Goal: Register for event/course

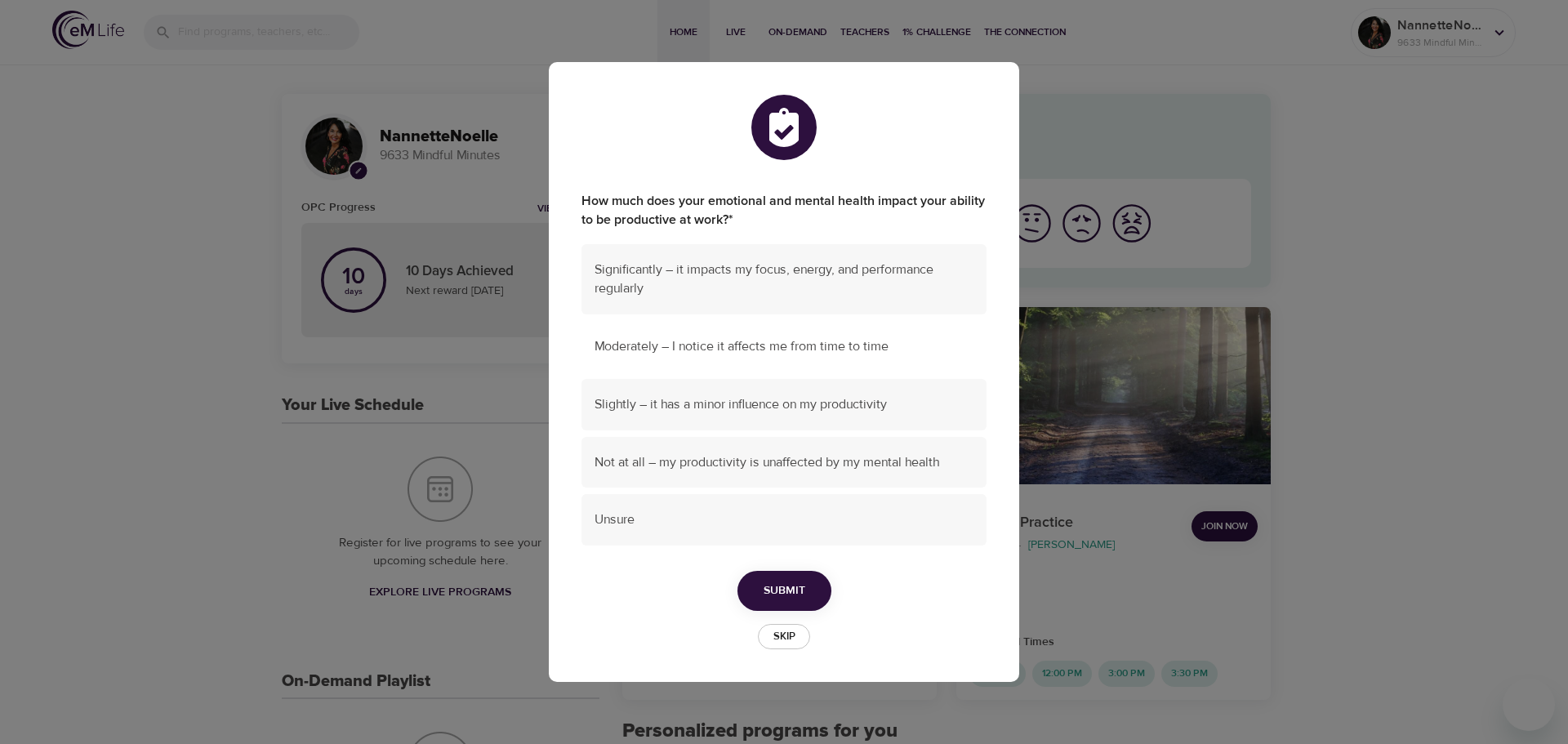
click at [789, 348] on span "Moderately – I notice it affects me from time to time" at bounding box center [784, 346] width 379 height 18
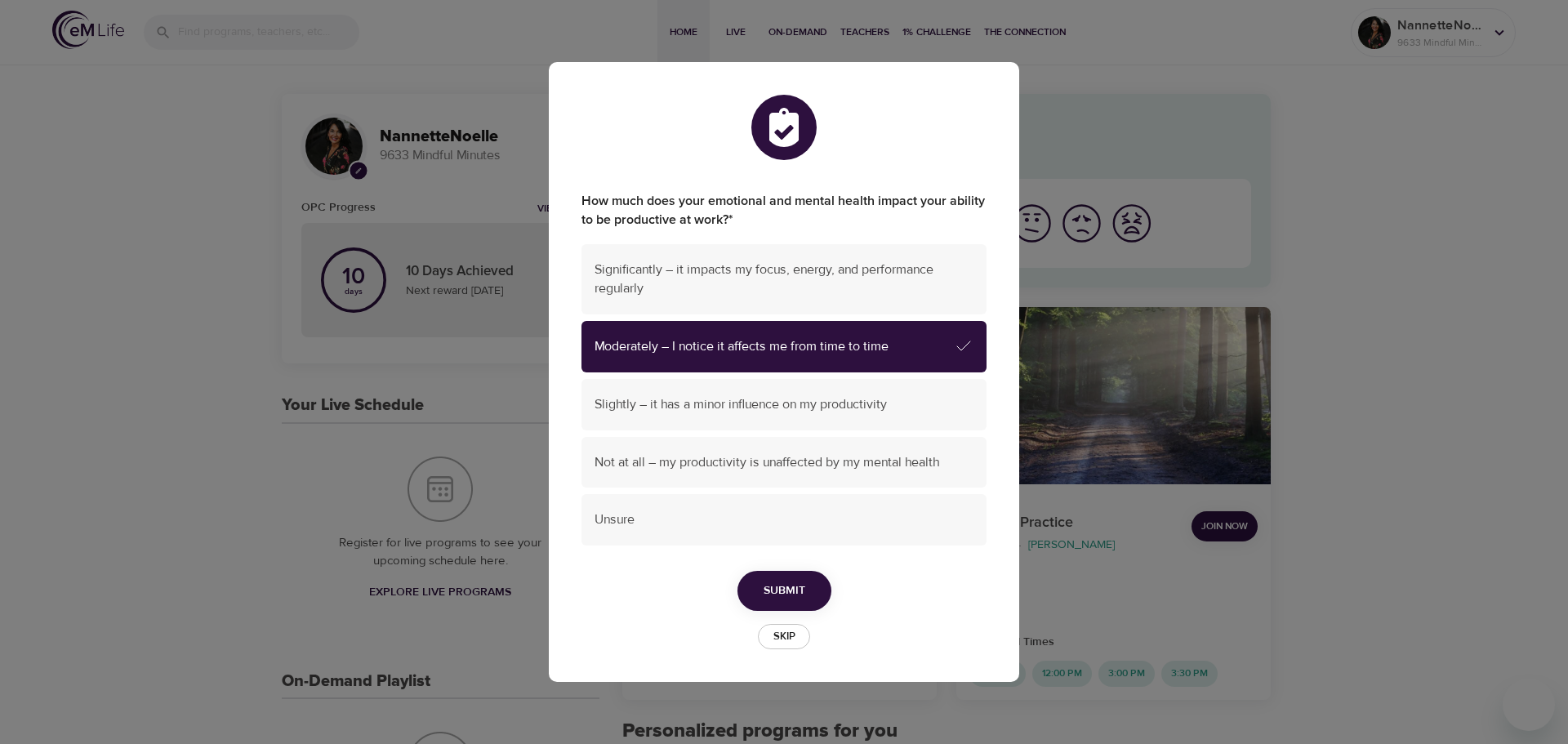
click at [809, 588] on button "Submit" at bounding box center [785, 591] width 94 height 40
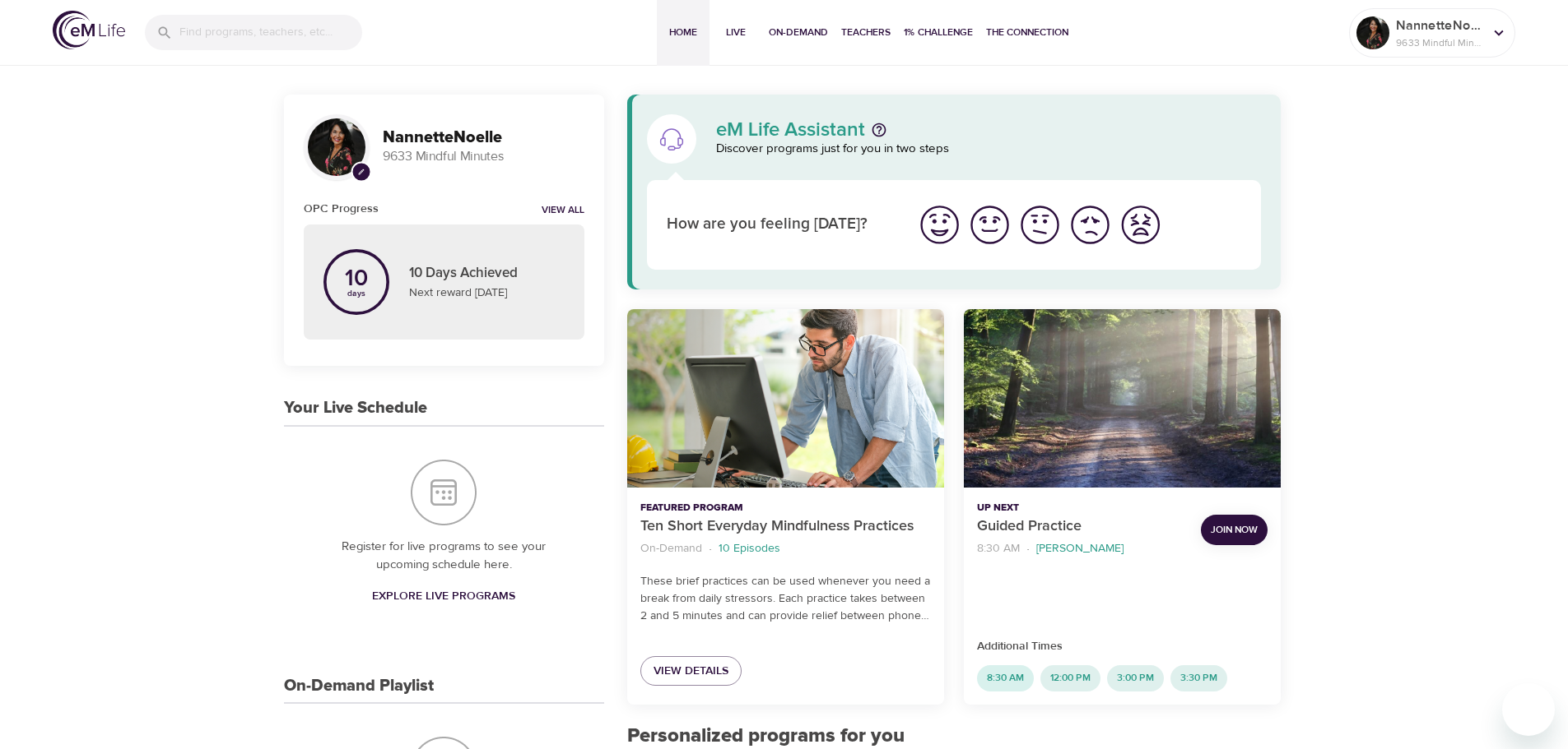
click at [1005, 684] on span "8:30 AM" at bounding box center [1005, 678] width 56 height 14
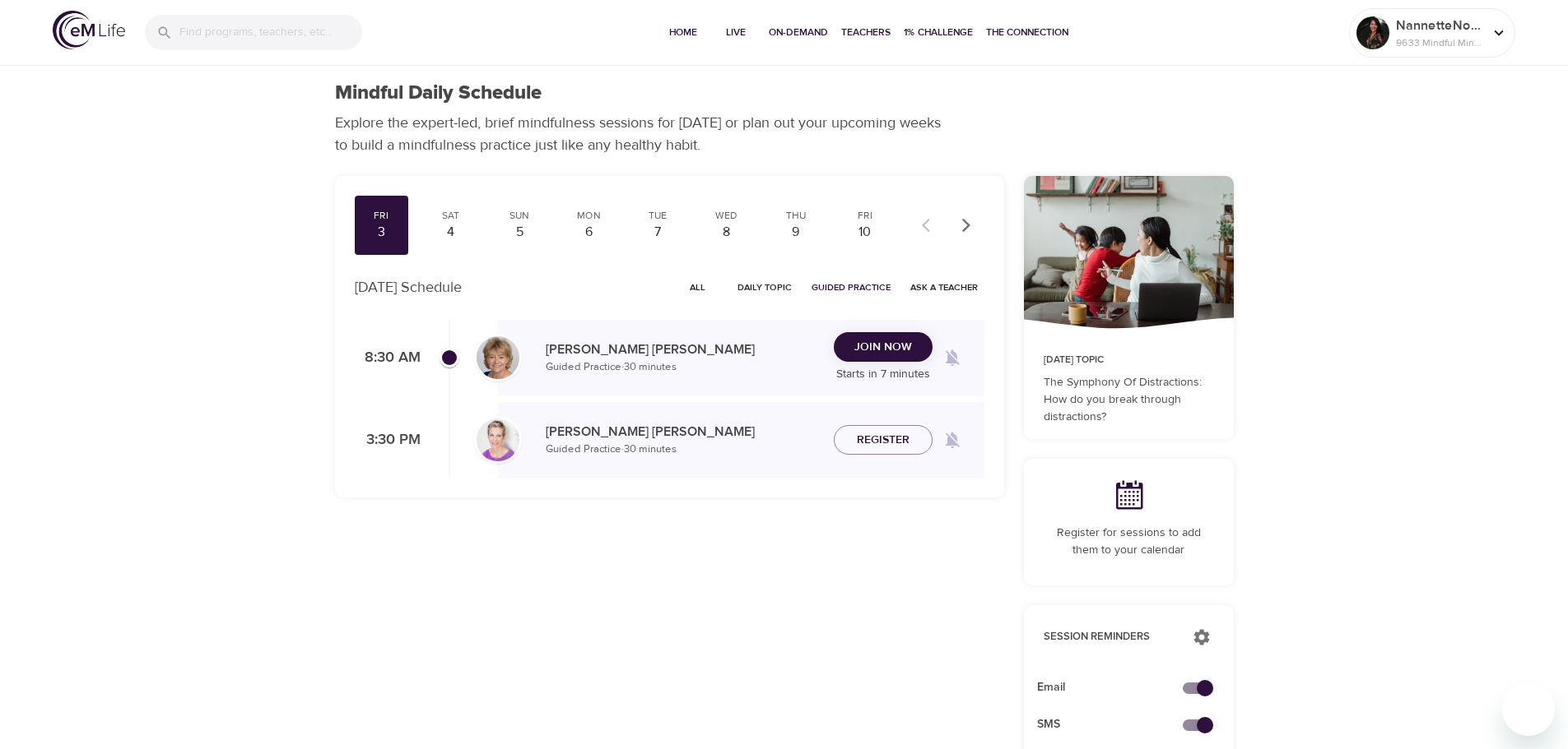
click at [373, 230] on div "3" at bounding box center [382, 233] width 41 height 19
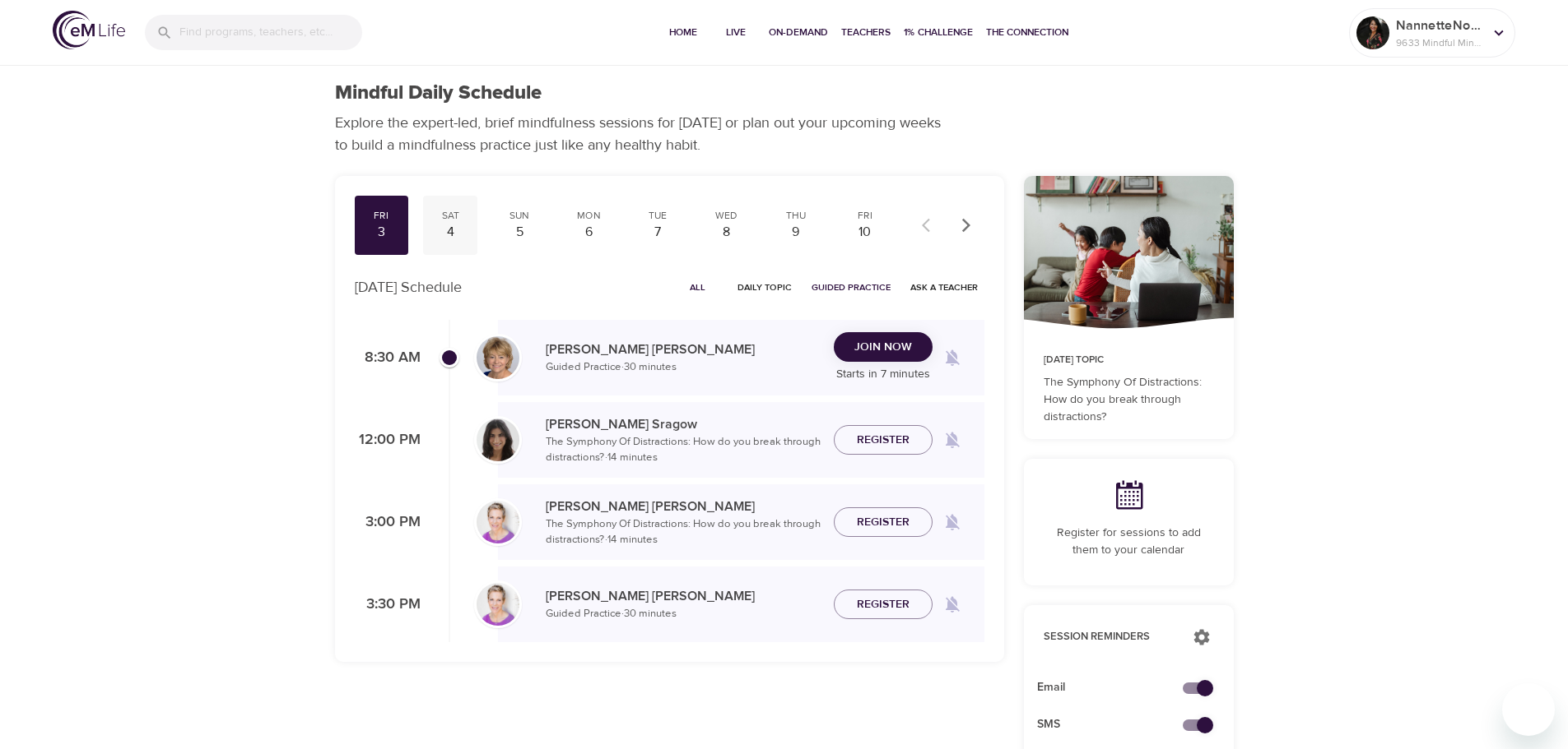
click at [447, 230] on div "4" at bounding box center [450, 233] width 41 height 19
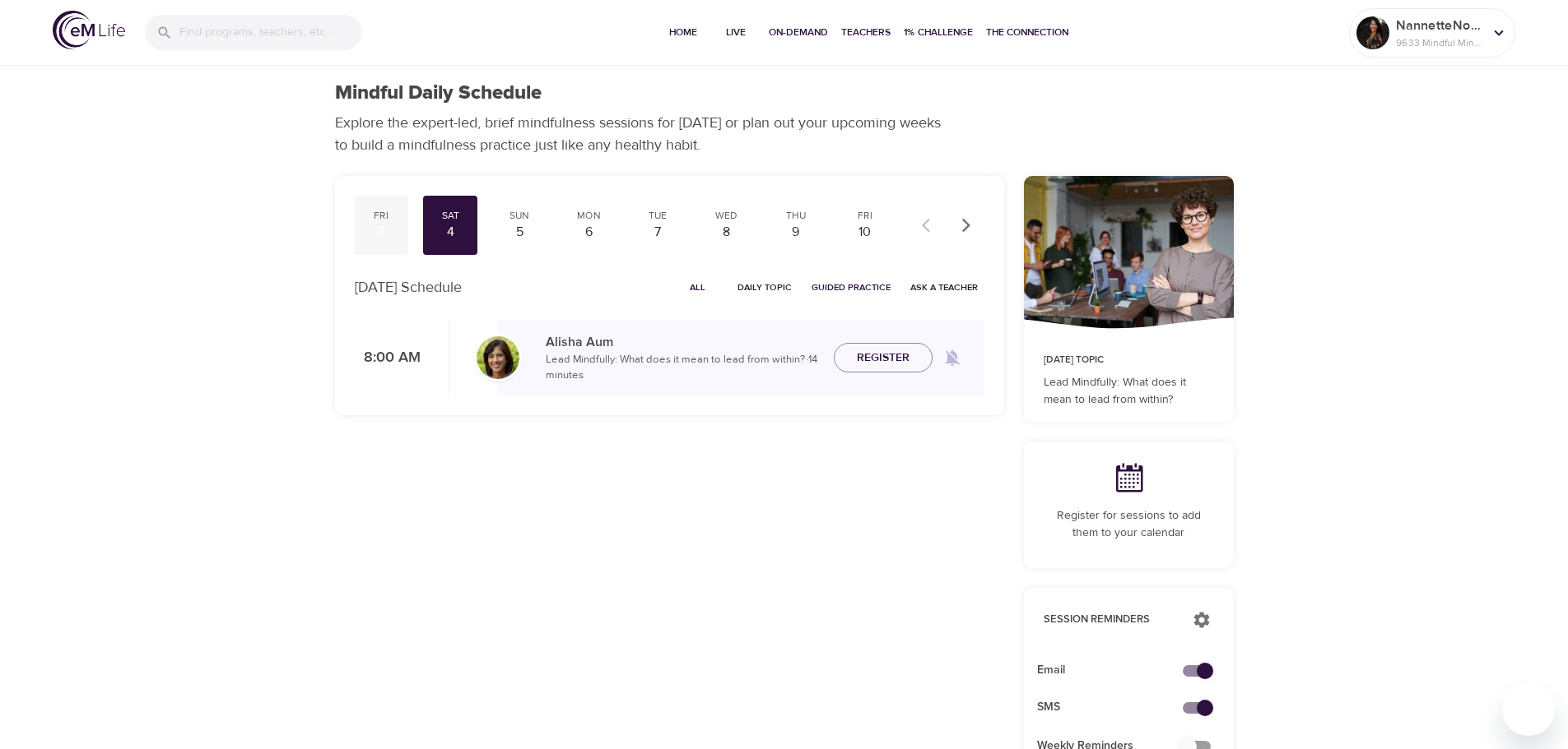
click at [383, 234] on div "3" at bounding box center [382, 233] width 41 height 19
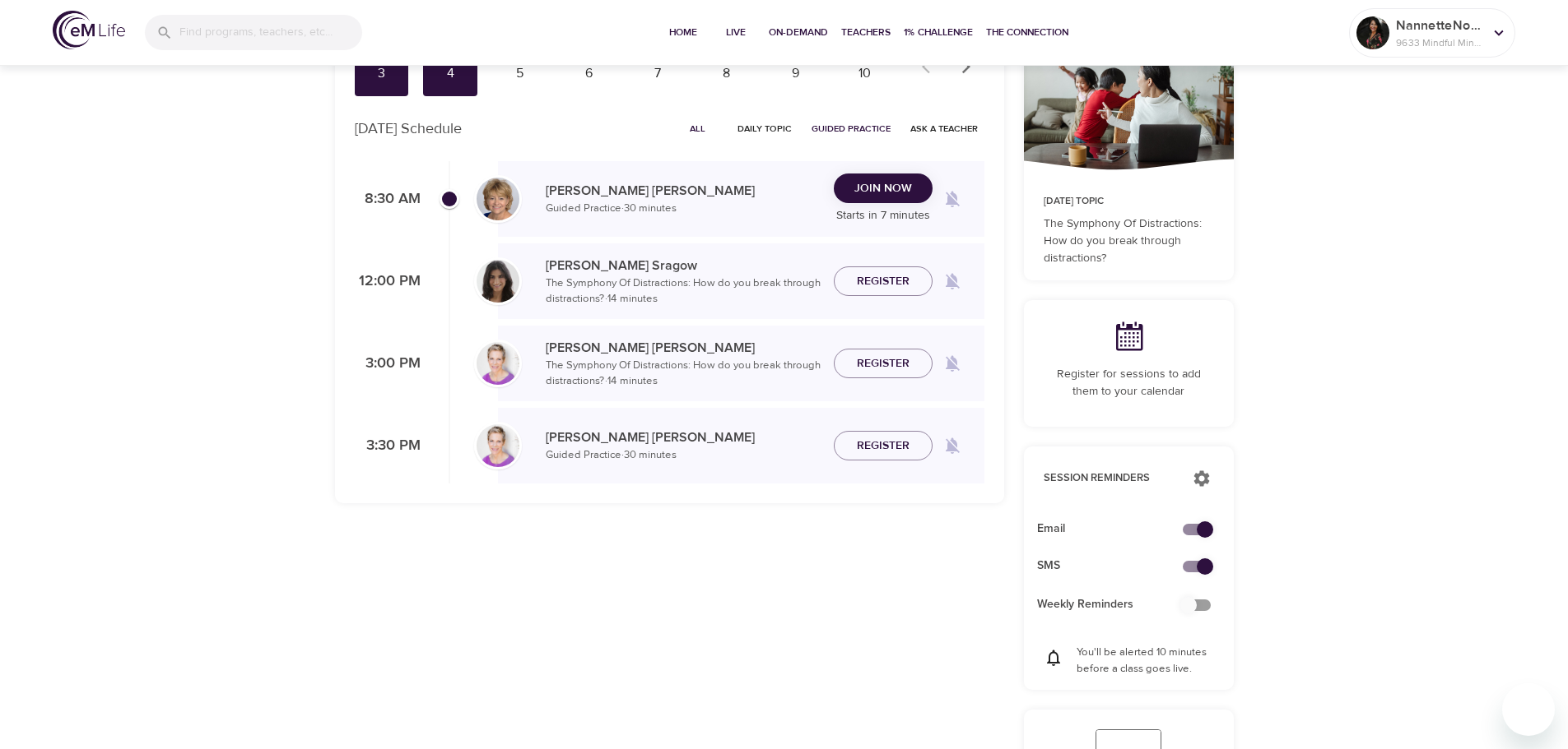
scroll to position [164, 0]
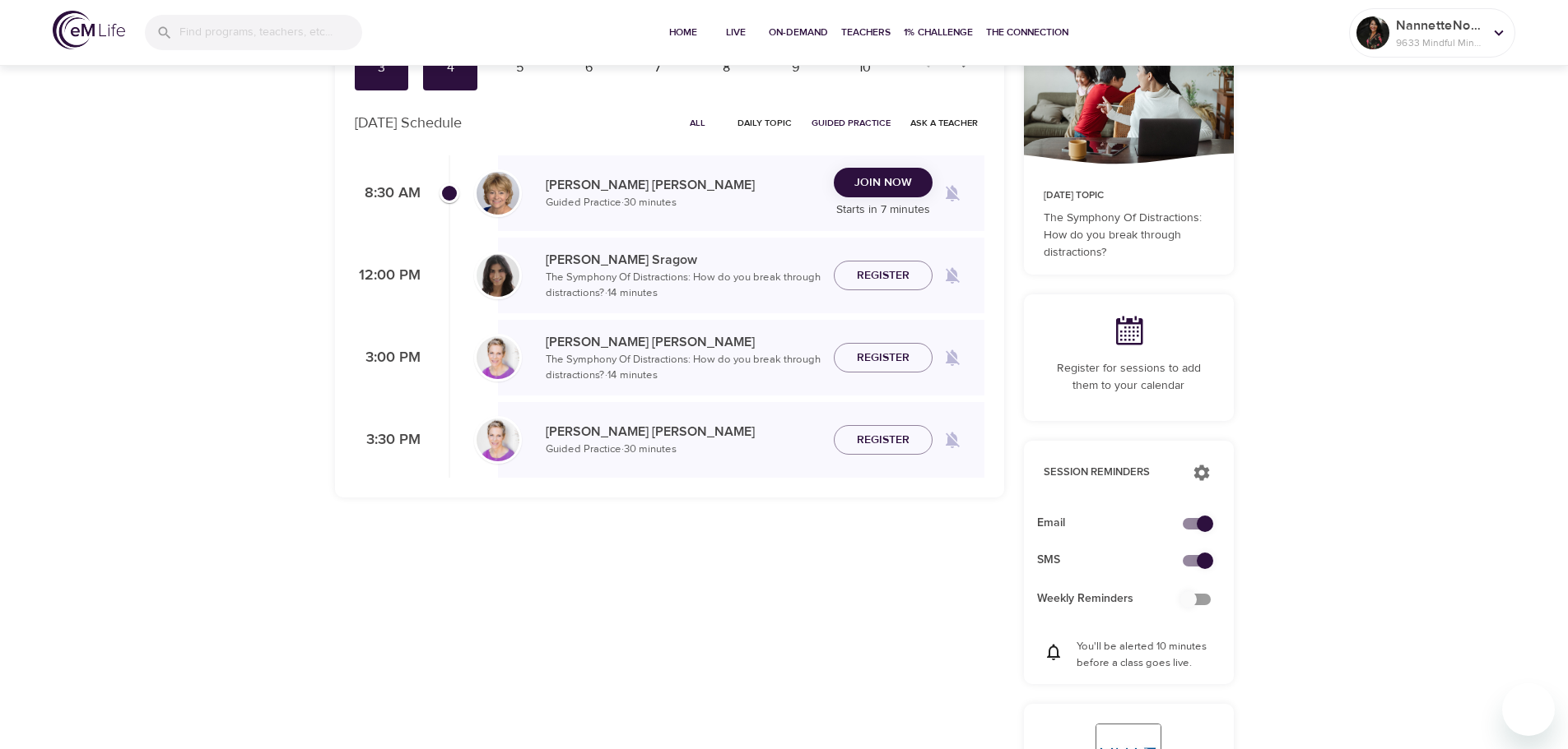
click at [1195, 525] on input "checkbox" at bounding box center [1205, 523] width 94 height 31
click at [1189, 525] on input "checkbox" at bounding box center [1188, 523] width 94 height 31
checkbox input "true"
click at [1203, 564] on input "checkbox" at bounding box center [1205, 560] width 94 height 31
click at [1195, 563] on input "checkbox" at bounding box center [1188, 560] width 94 height 31
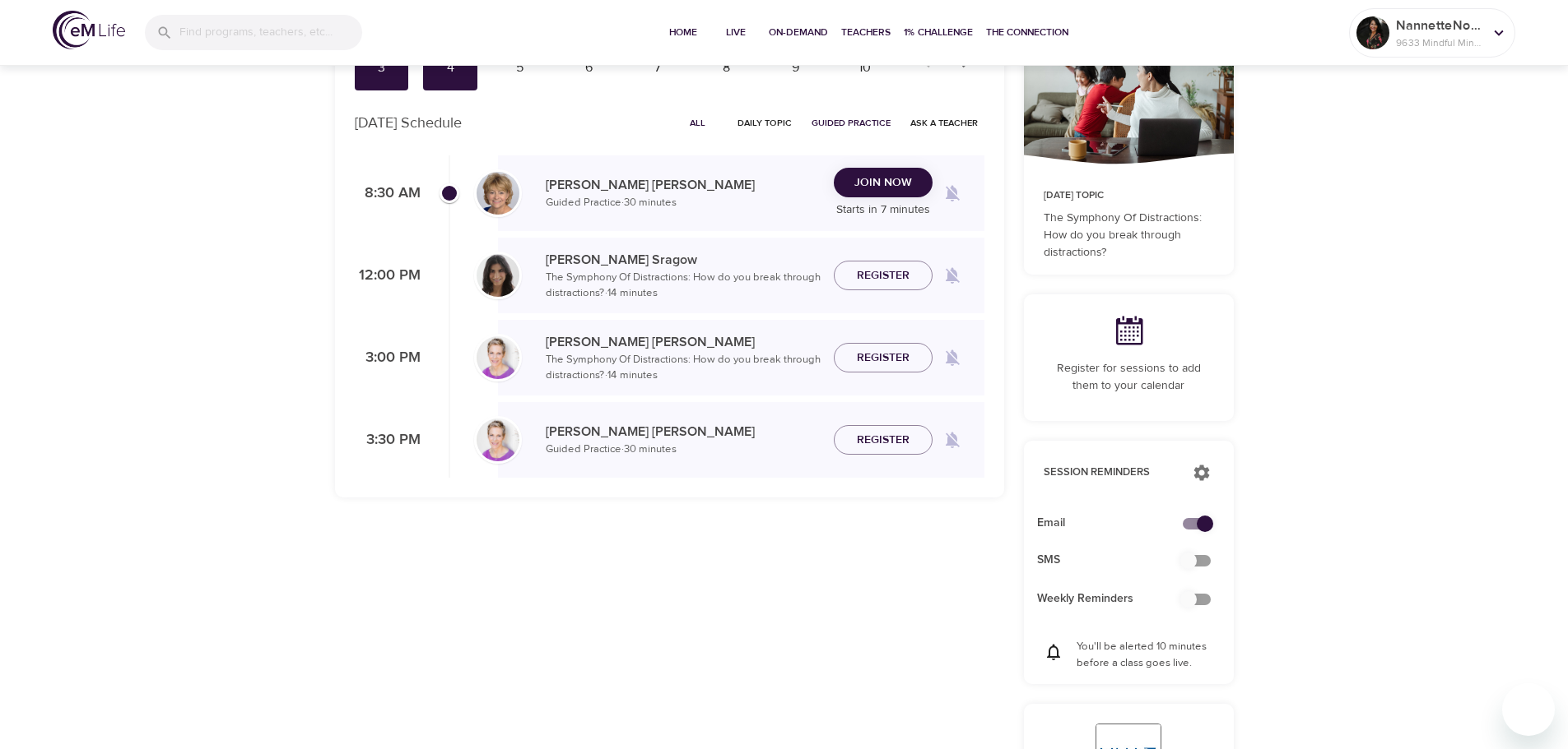
checkbox input "true"
click at [1190, 601] on input "checkbox" at bounding box center [1188, 599] width 94 height 31
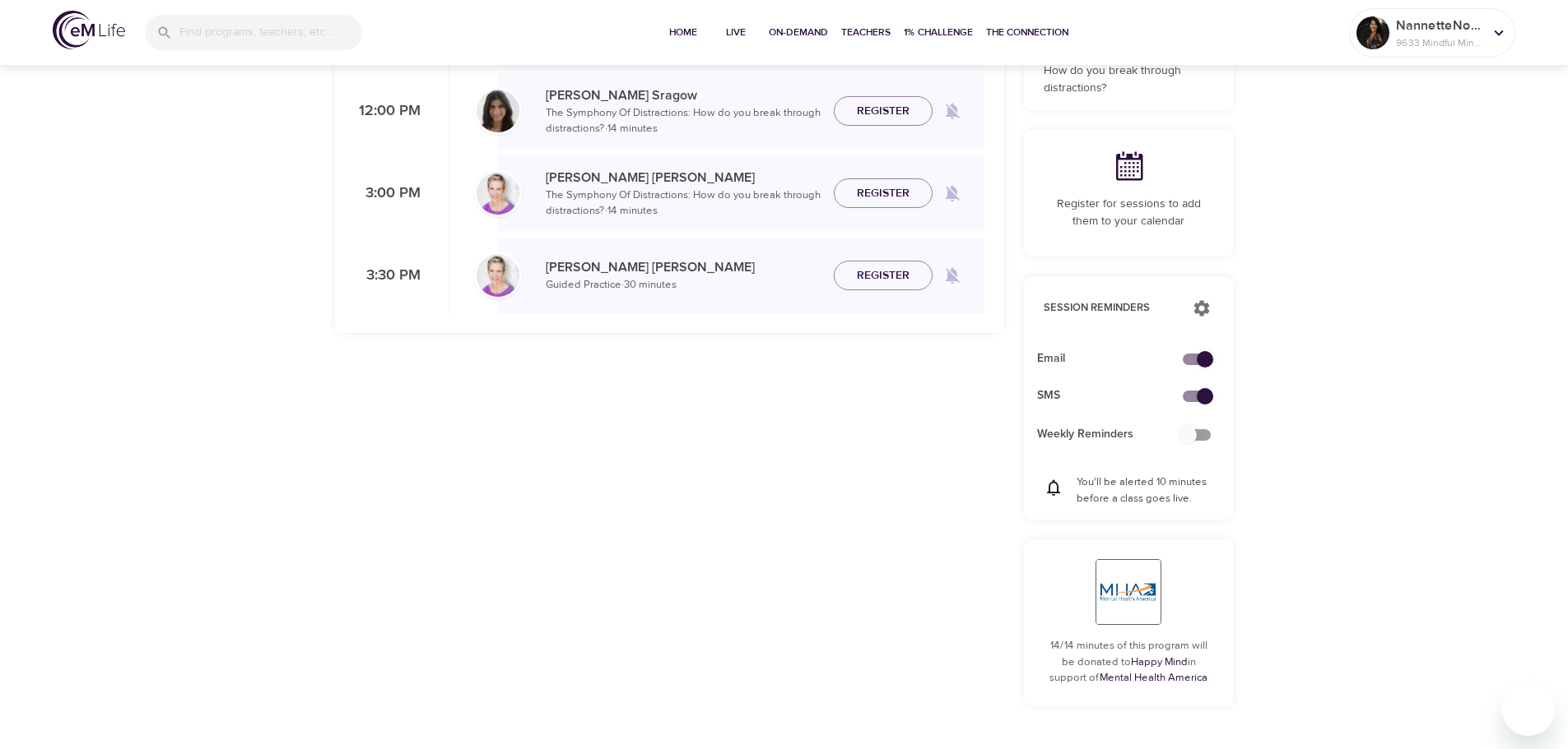
click at [1185, 439] on input "checkbox" at bounding box center [1188, 435] width 94 height 31
checkbox input "false"
click at [1160, 493] on p "You'll be alerted 10 minutes before a class goes live." at bounding box center [1145, 490] width 137 height 32
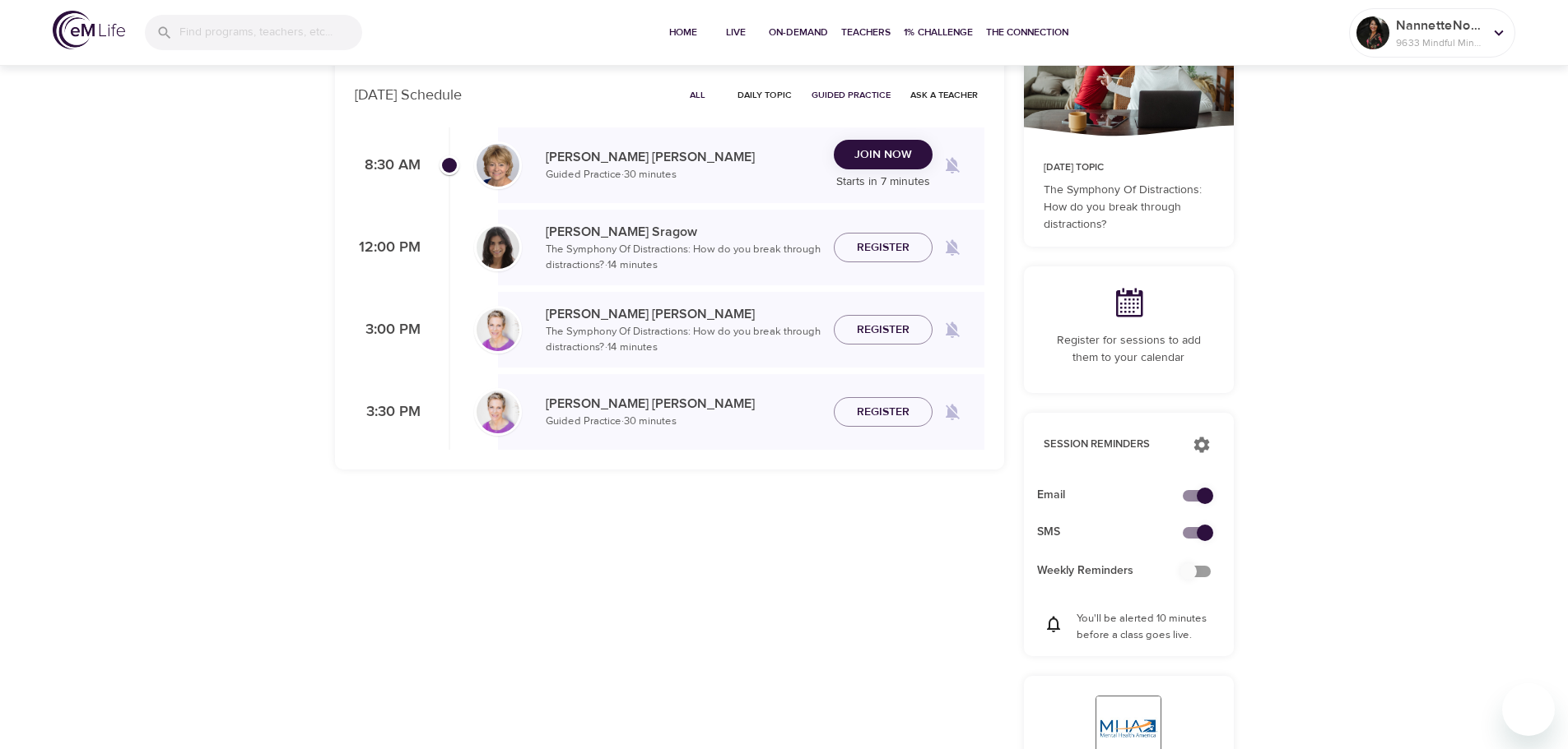
scroll to position [0, 0]
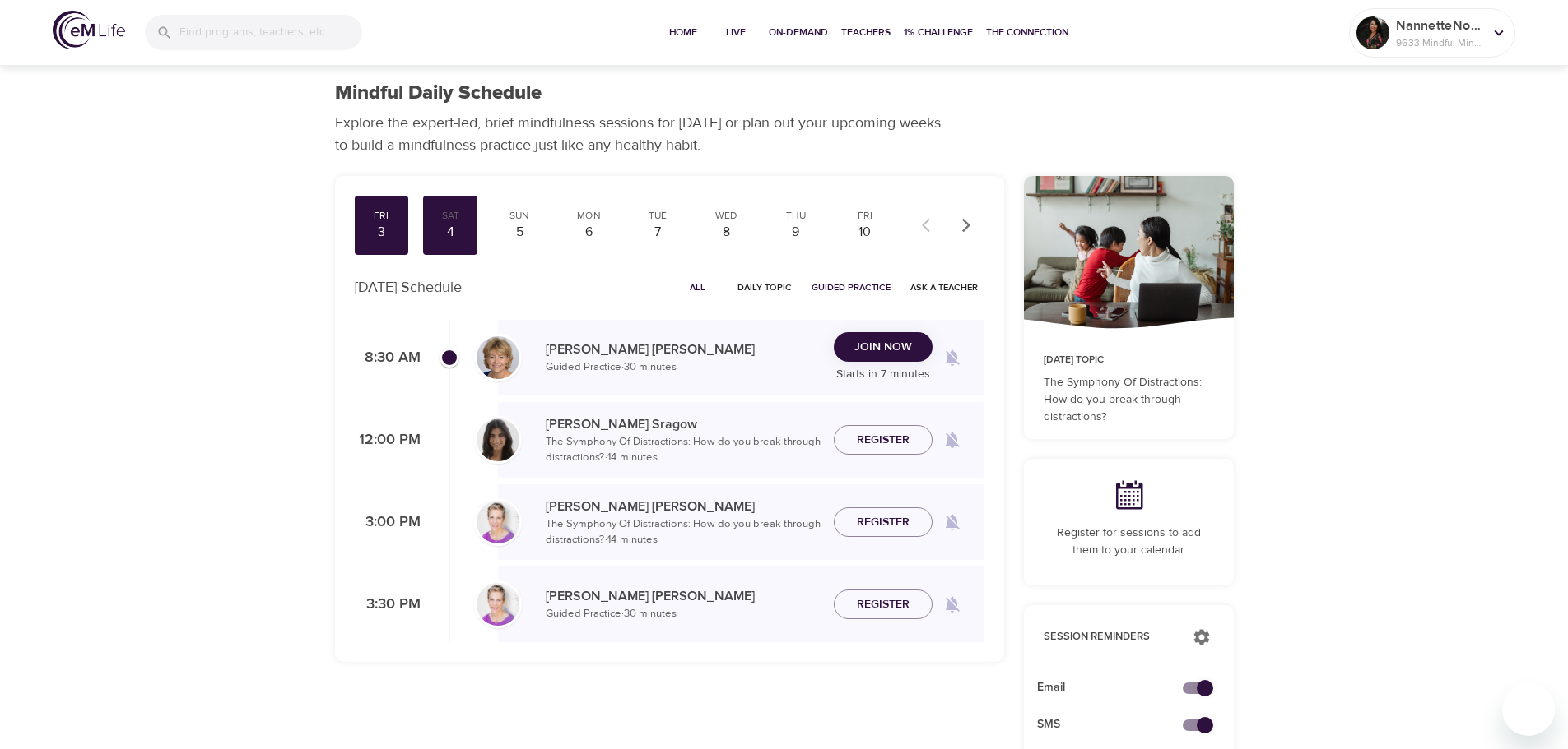
click at [583, 361] on p "Guided Practice · 30 minutes" at bounding box center [683, 368] width 275 height 17
click at [724, 369] on p "Guided Practice · 30 minutes" at bounding box center [683, 368] width 275 height 17
click at [894, 438] on span "Register" at bounding box center [883, 441] width 52 height 20
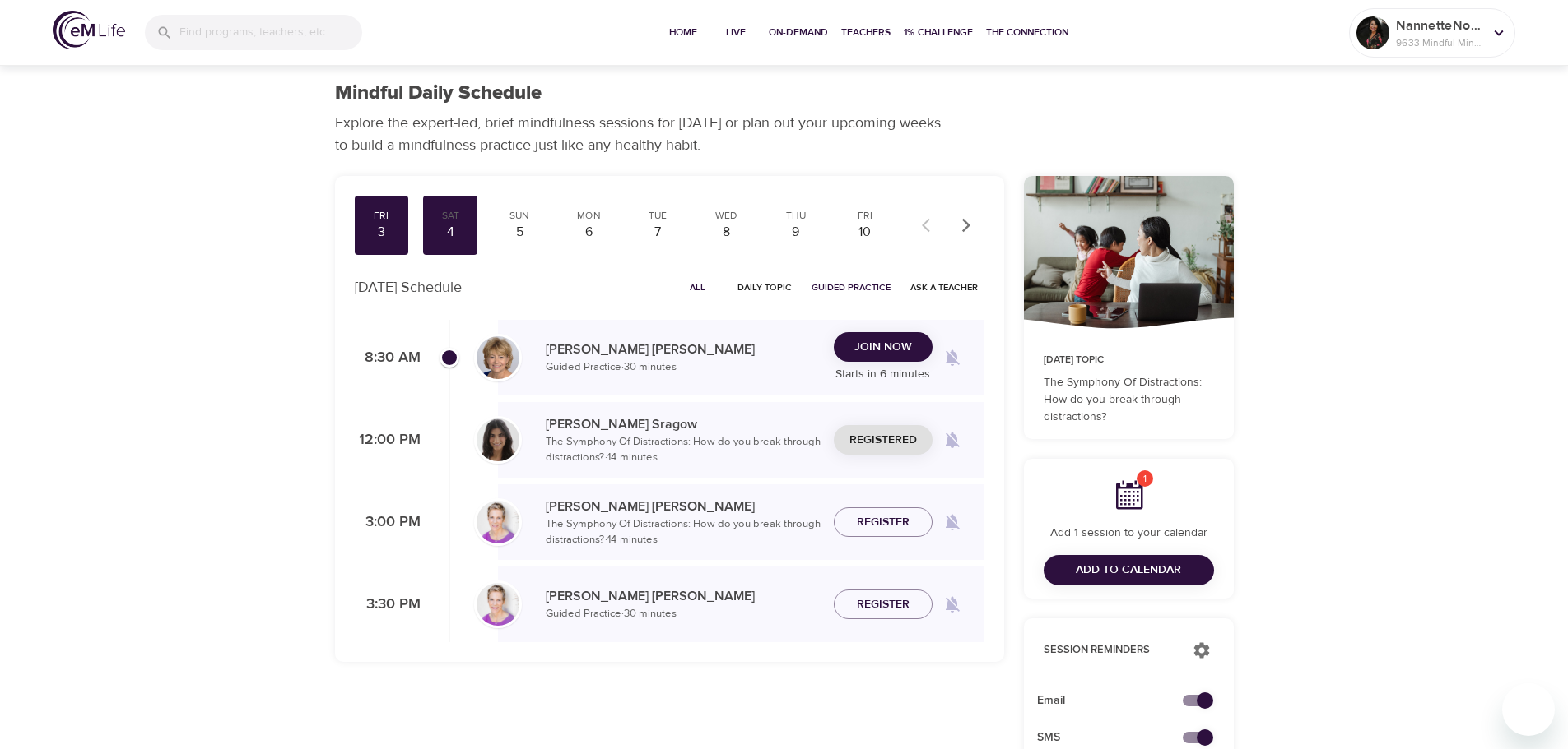
click at [1091, 566] on span "Add to Calendar" at bounding box center [1128, 570] width 105 height 20
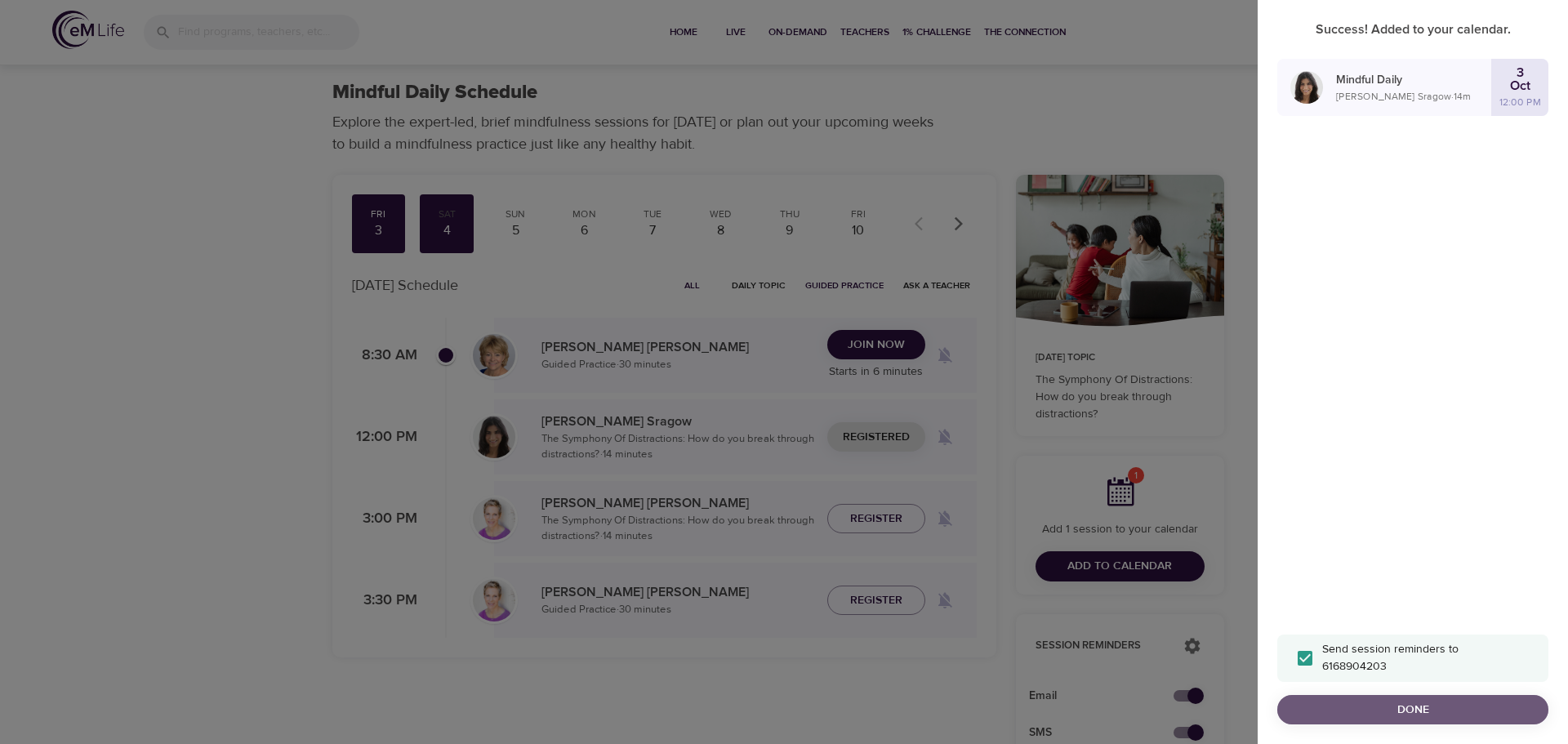
click at [1383, 708] on span "Done" at bounding box center [1412, 711] width 245 height 20
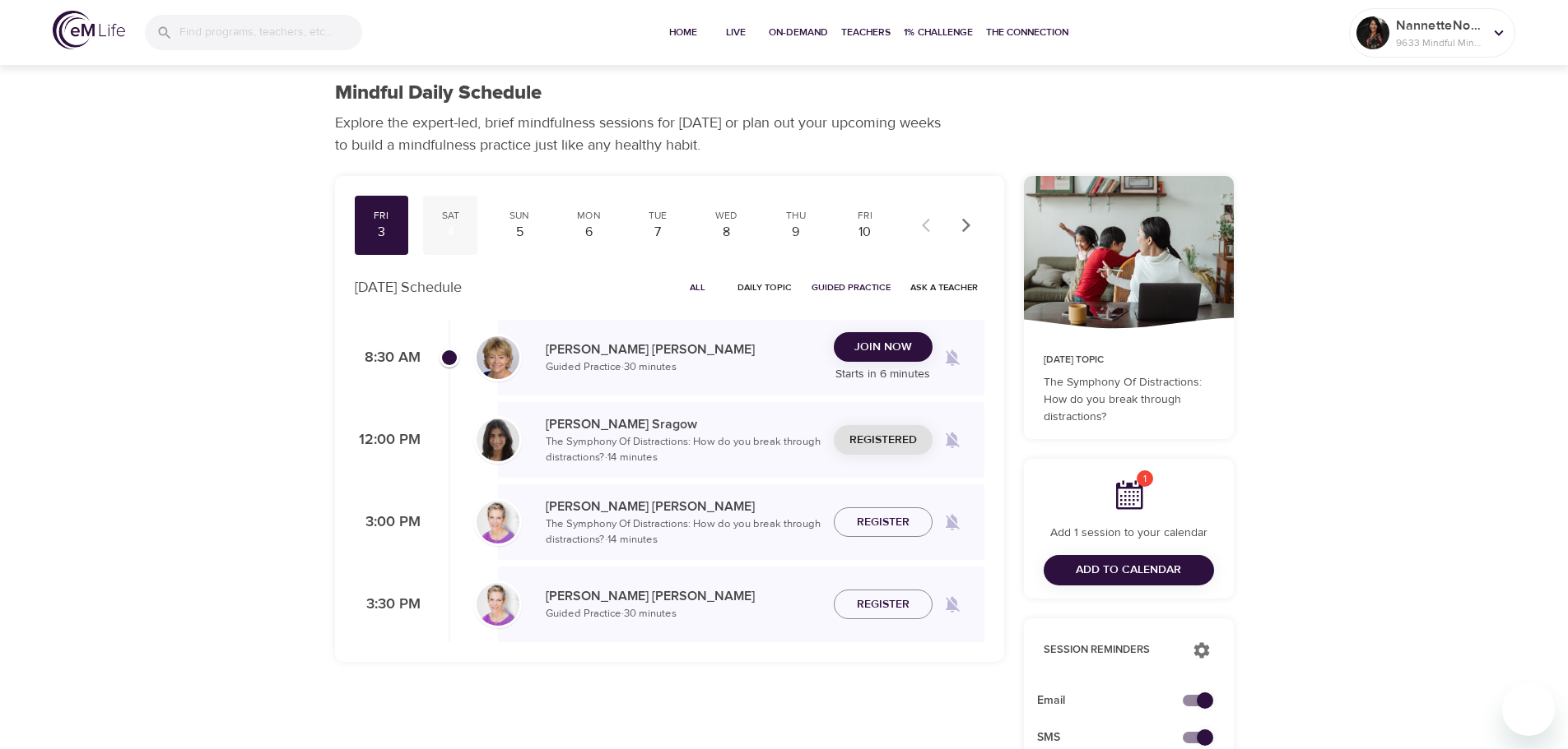
click at [459, 238] on div "4" at bounding box center [450, 233] width 41 height 19
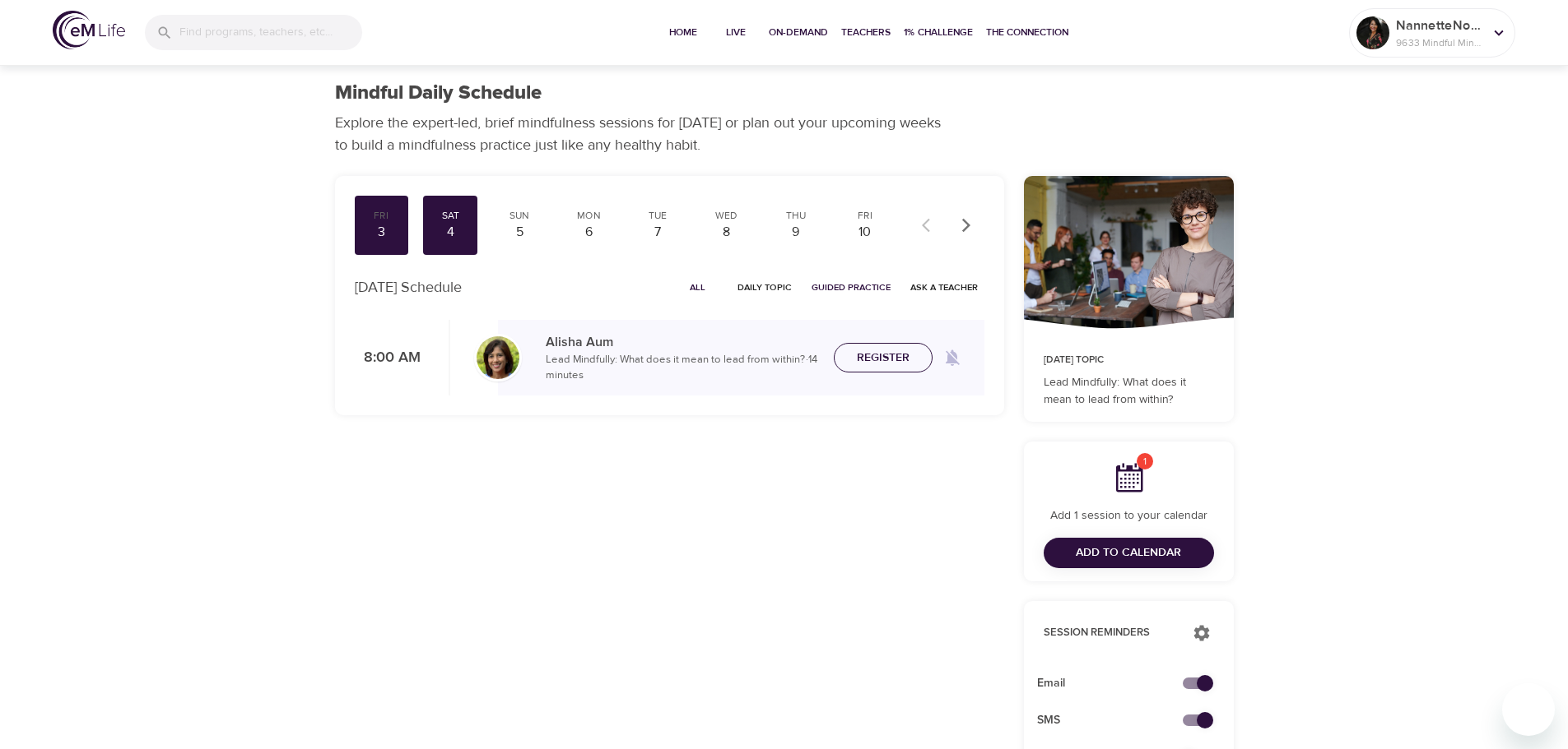
click at [914, 365] on span "Register" at bounding box center [883, 358] width 72 height 20
click at [1093, 554] on span "Add to Calendar" at bounding box center [1128, 553] width 105 height 20
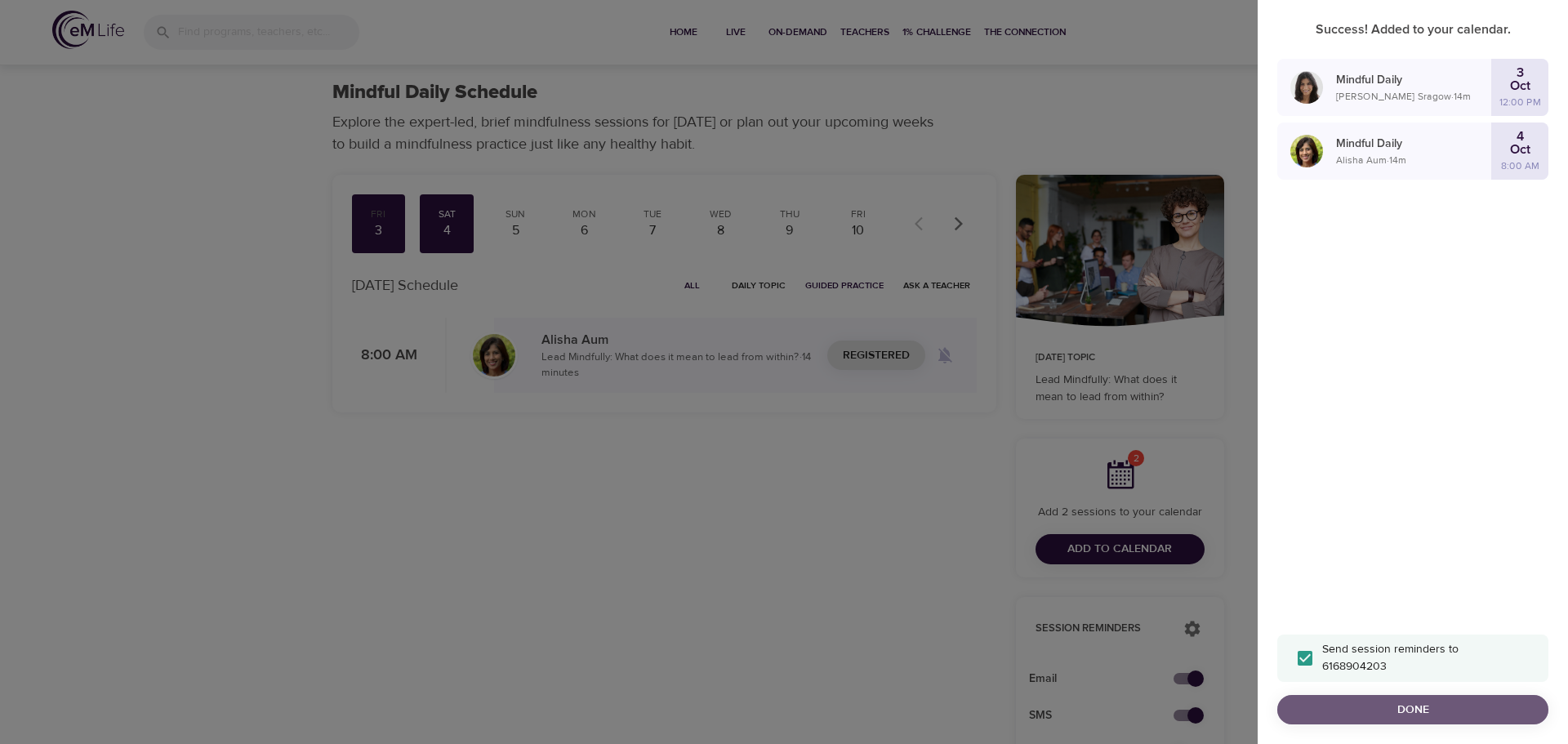
drag, startPoint x: 1388, startPoint y: 719, endPoint x: 1389, endPoint y: 700, distance: 19.0
click at [1388, 716] on span "Done" at bounding box center [1412, 711] width 245 height 20
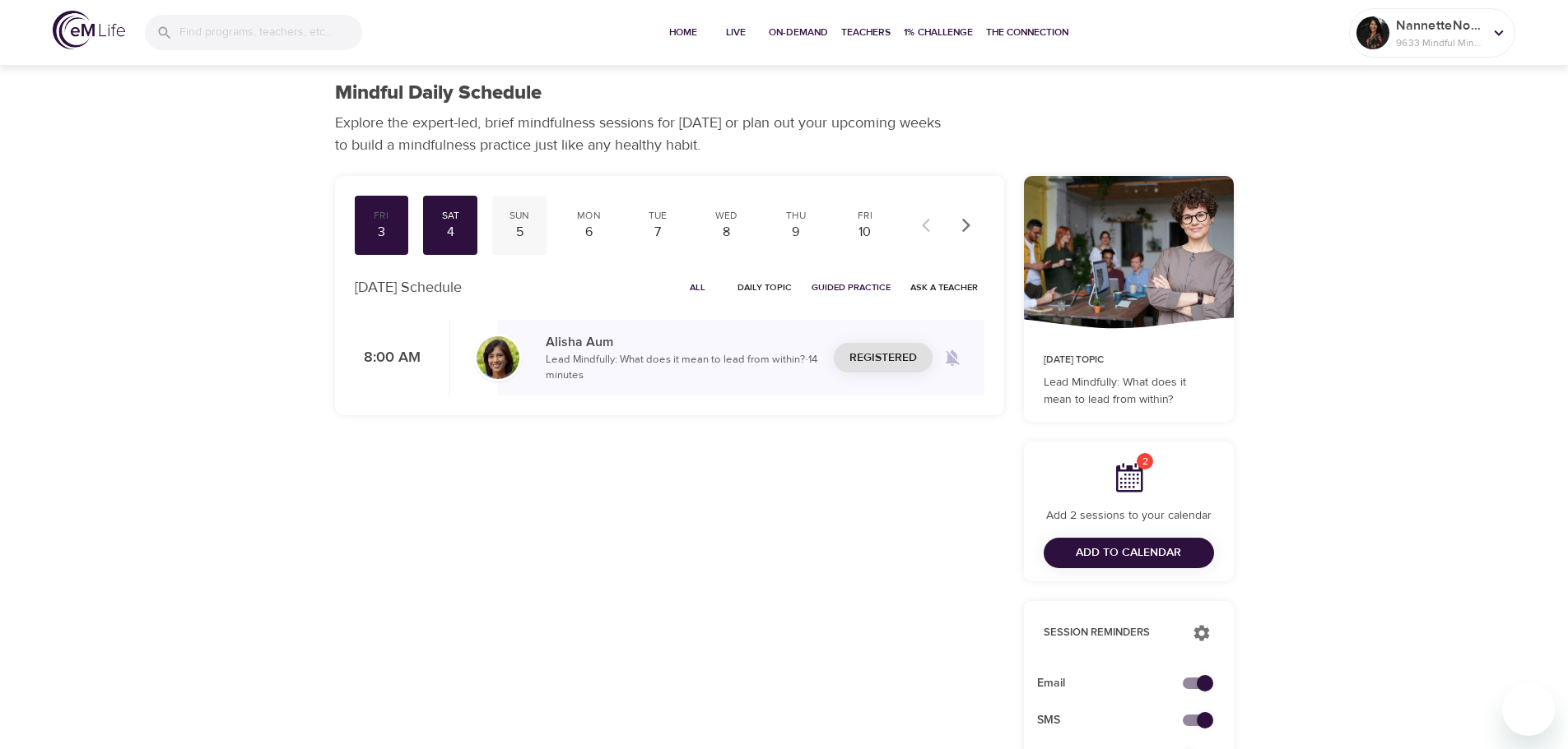
click at [527, 227] on div "5" at bounding box center [519, 233] width 41 height 19
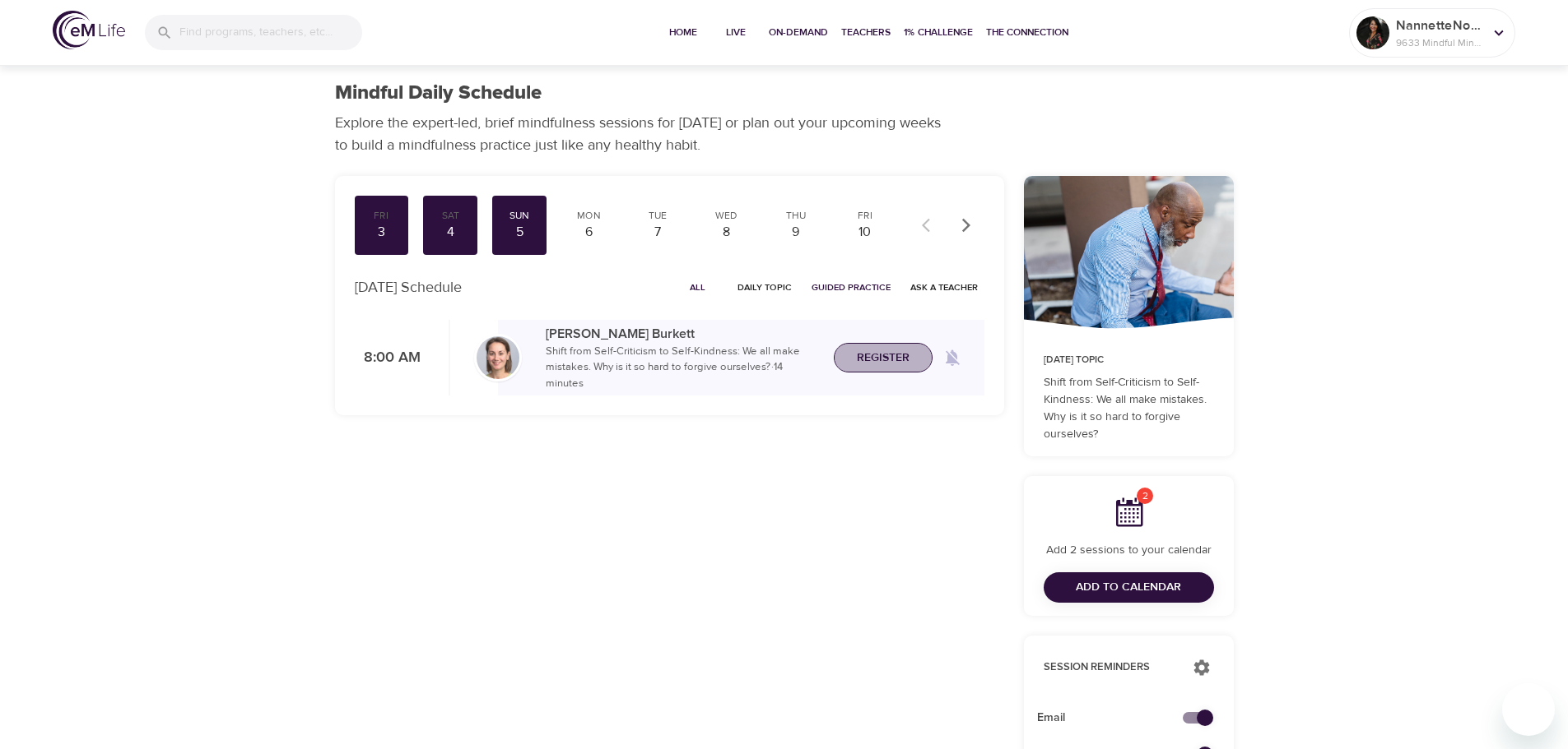
click at [889, 359] on span "Register" at bounding box center [883, 358] width 52 height 20
click at [1130, 588] on span "Add to Calendar" at bounding box center [1128, 587] width 105 height 20
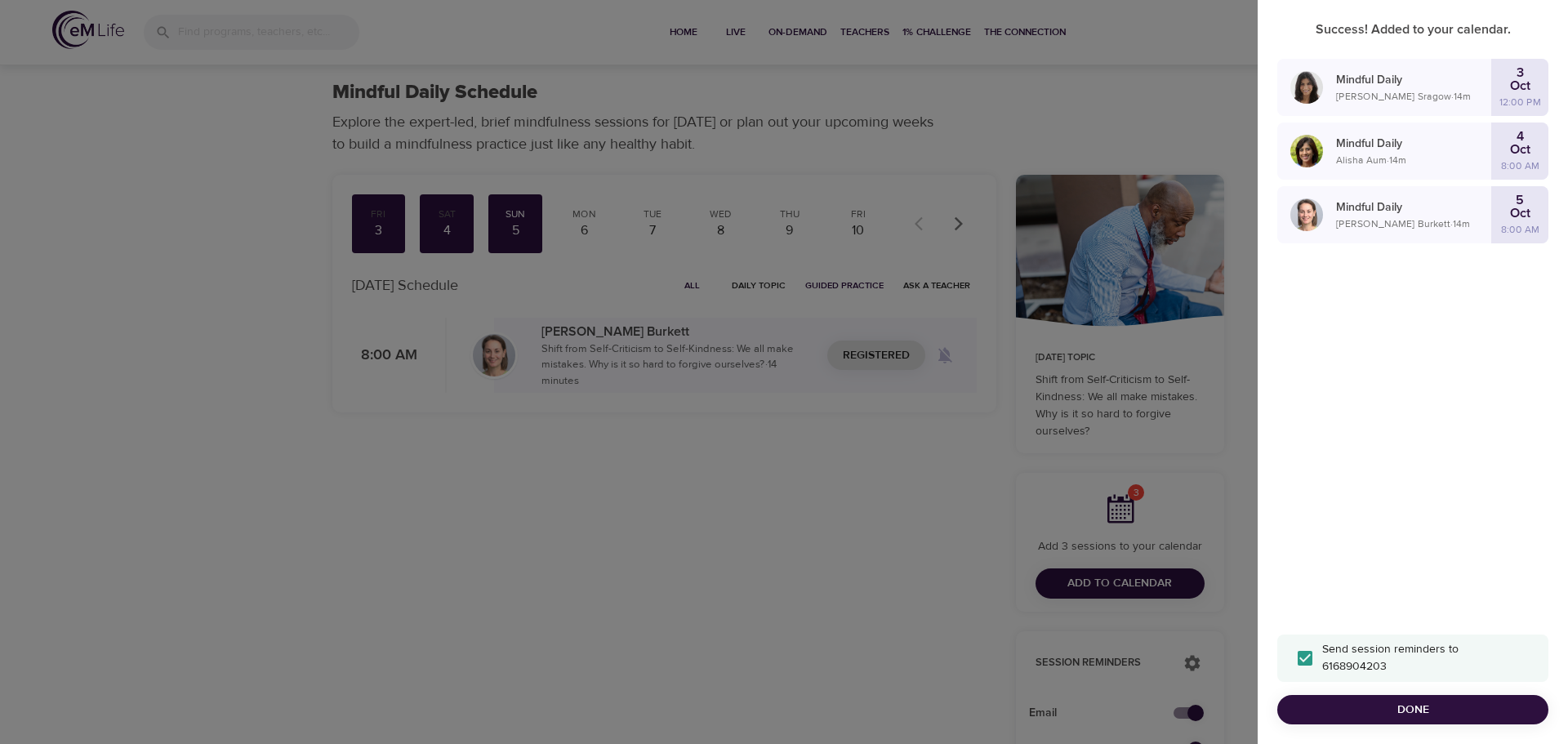
click at [1358, 701] on span "Done" at bounding box center [1412, 711] width 245 height 20
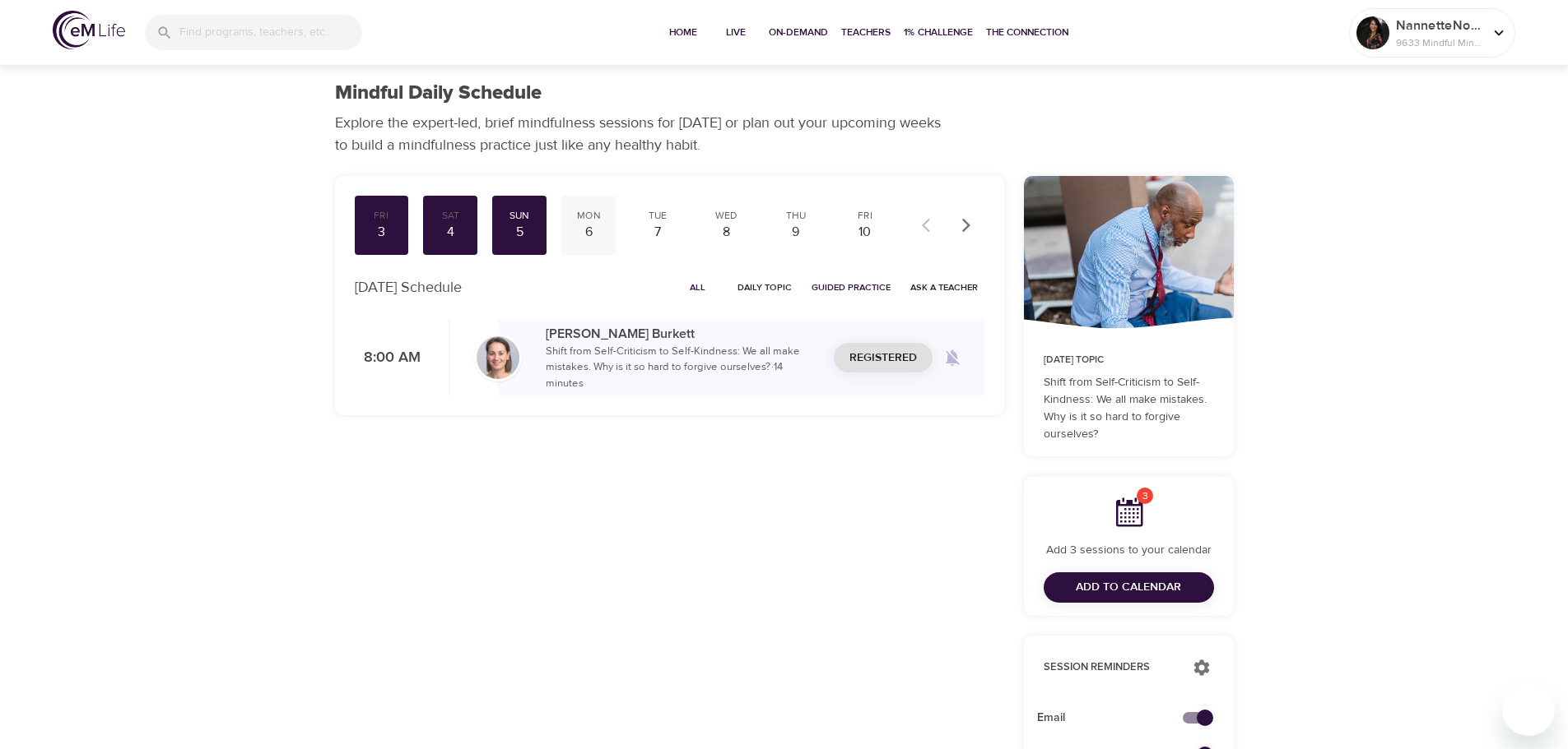
click at [588, 233] on div "6" at bounding box center [588, 233] width 41 height 19
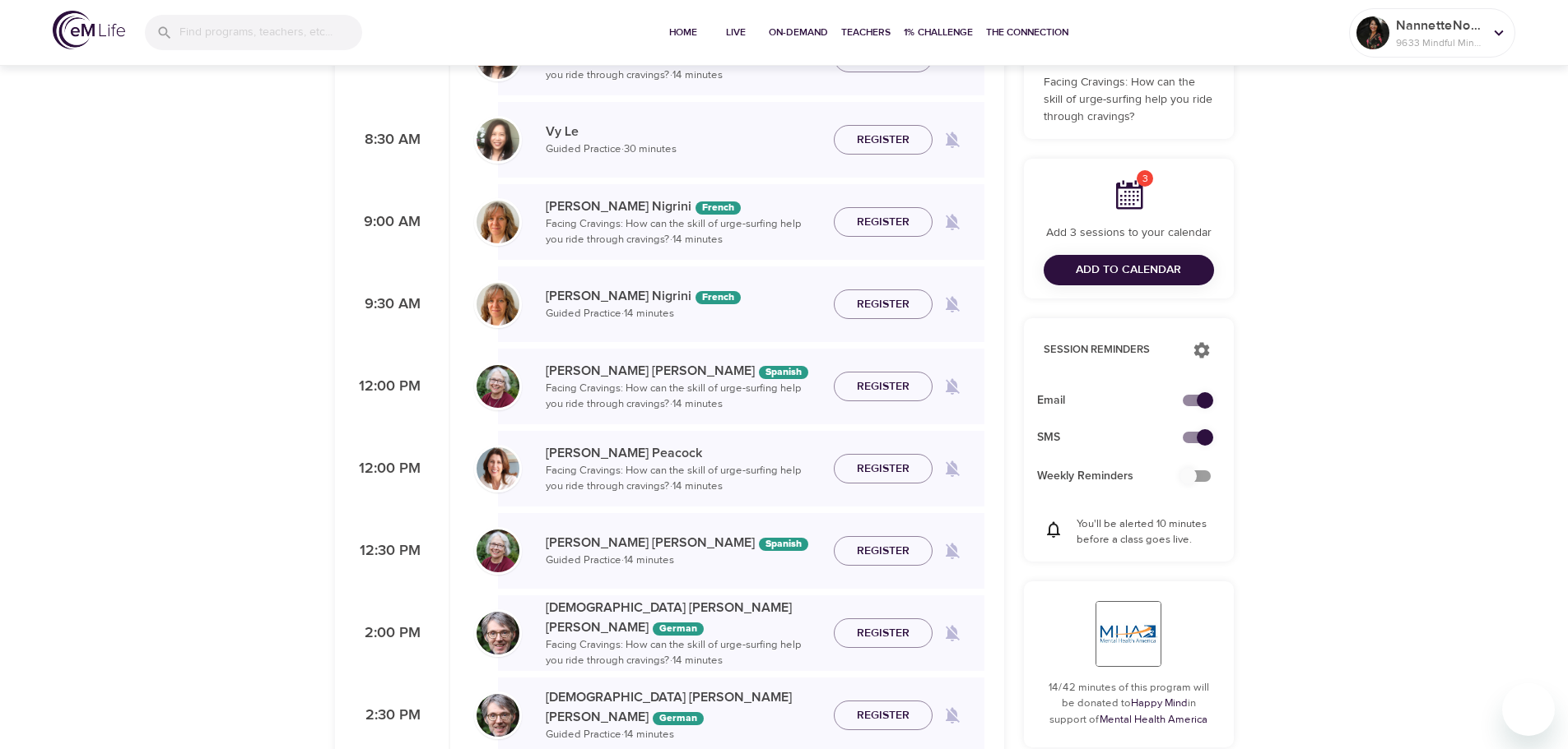
scroll to position [329, 0]
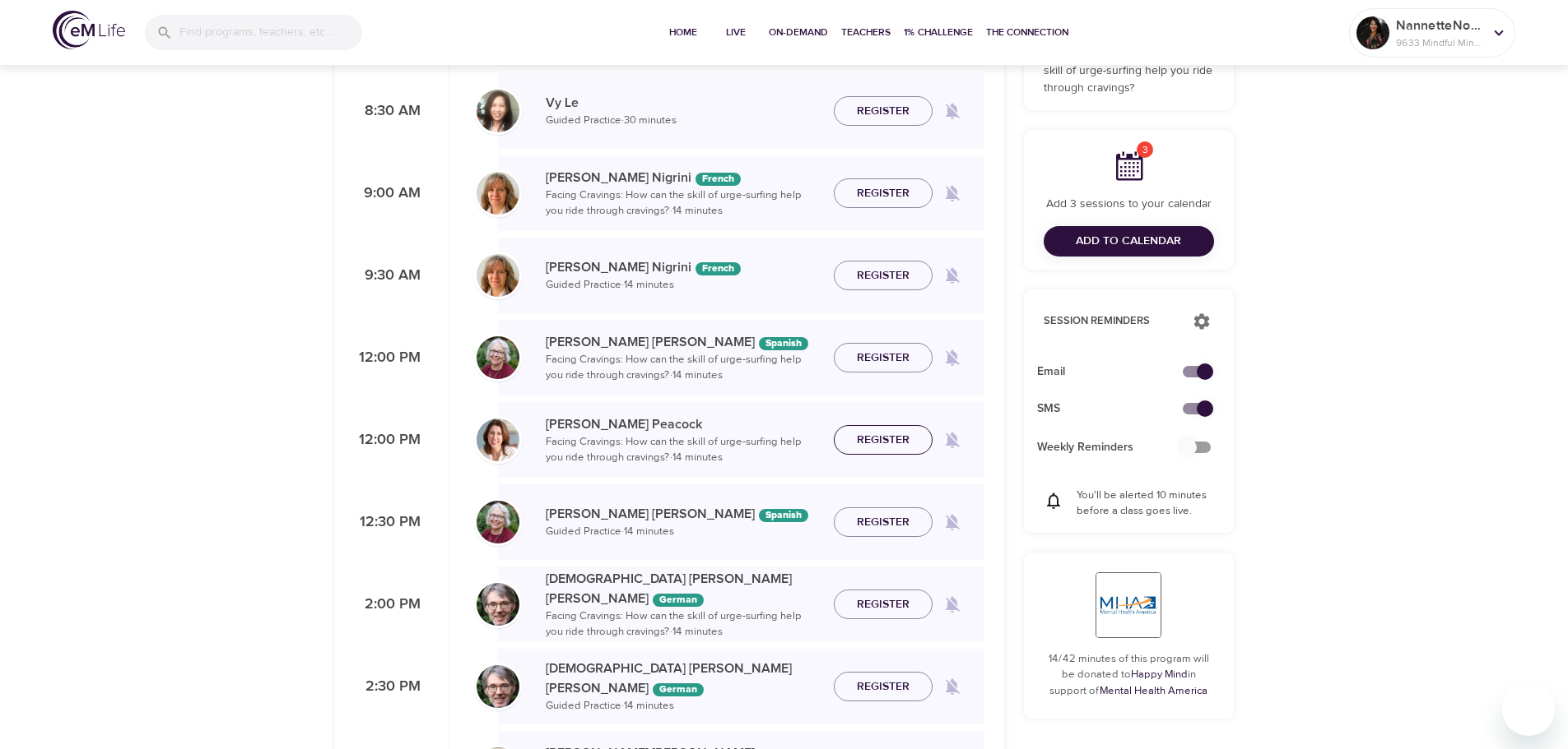
click at [906, 437] on span "Register" at bounding box center [883, 441] width 52 height 20
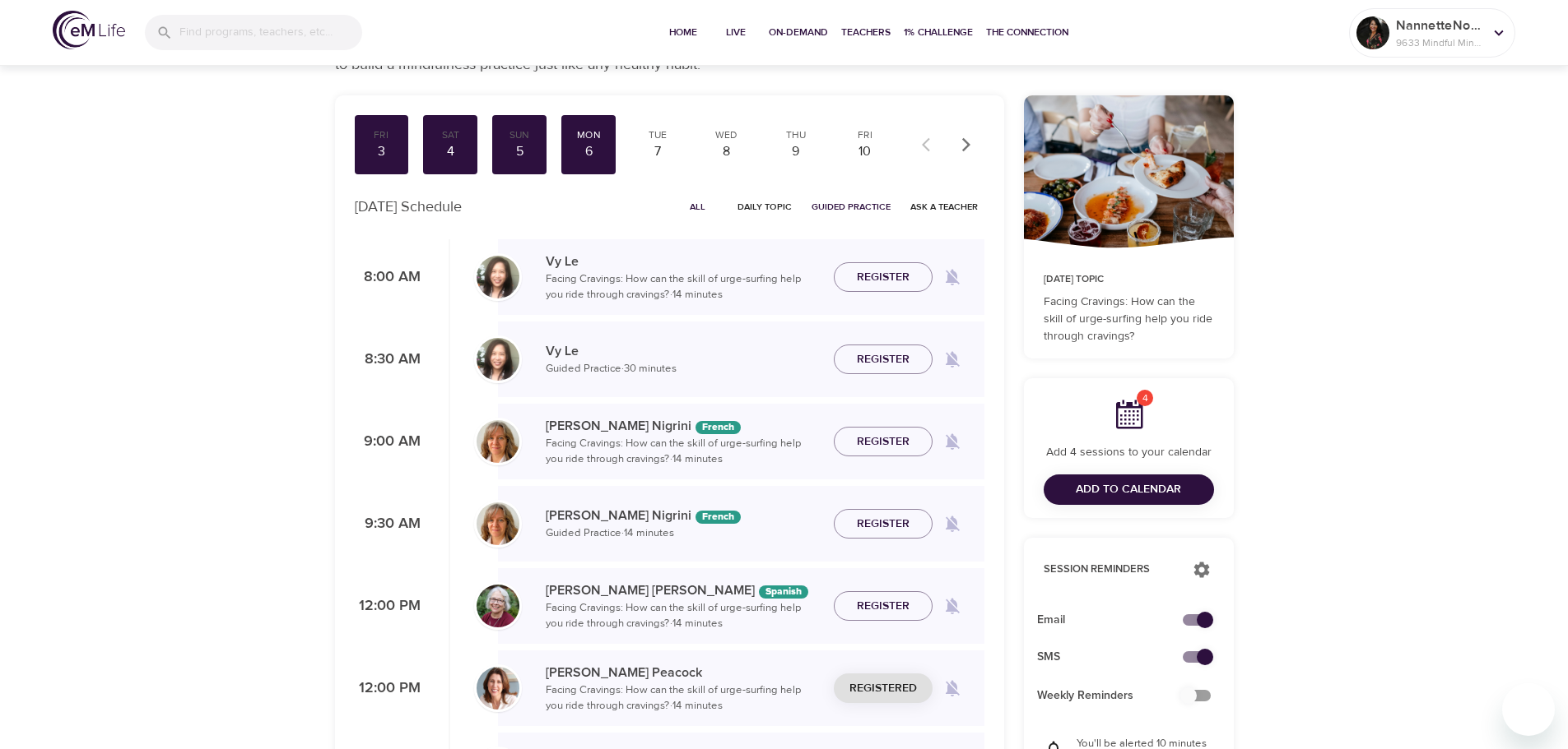
scroll to position [0, 0]
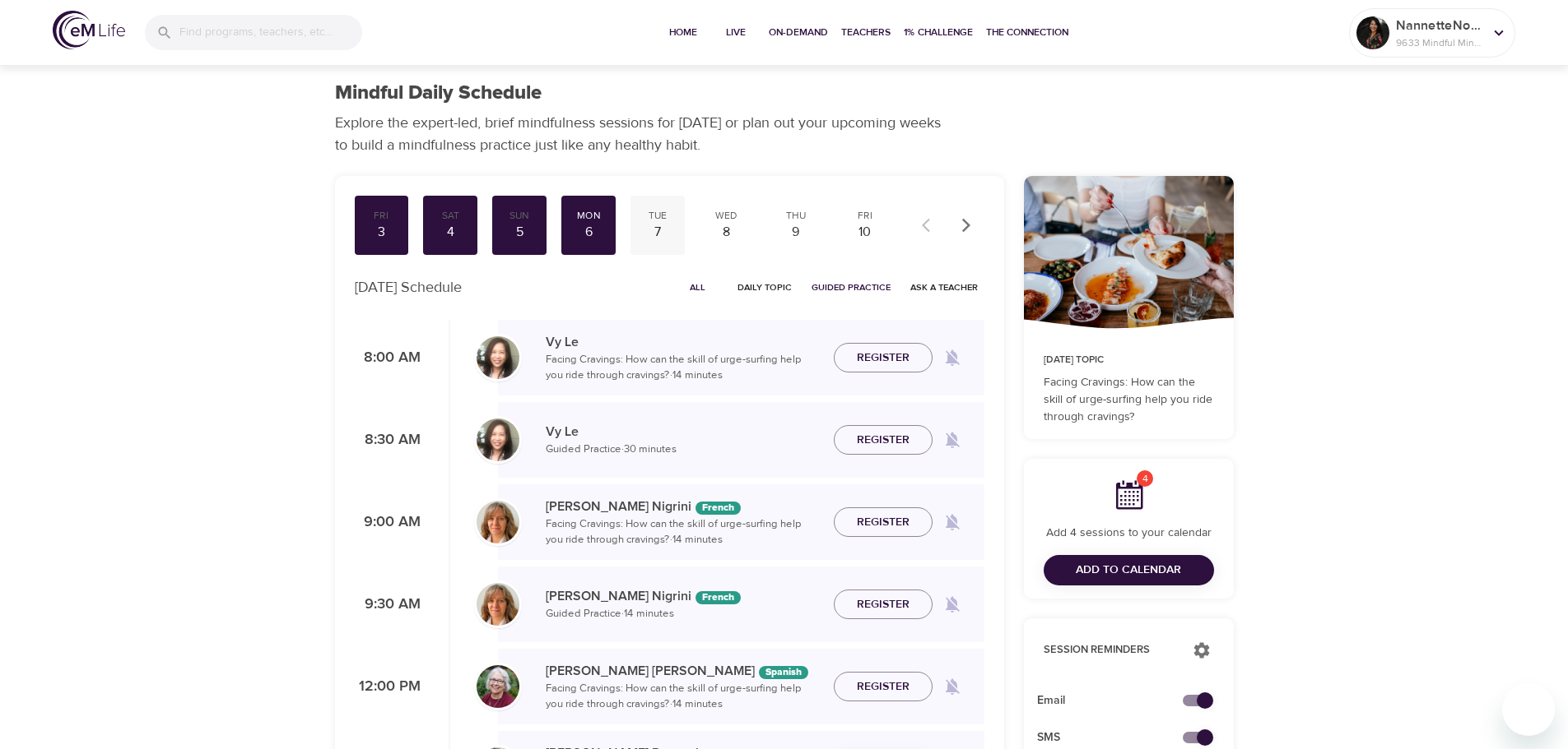
click at [662, 233] on div "7" at bounding box center [658, 233] width 41 height 19
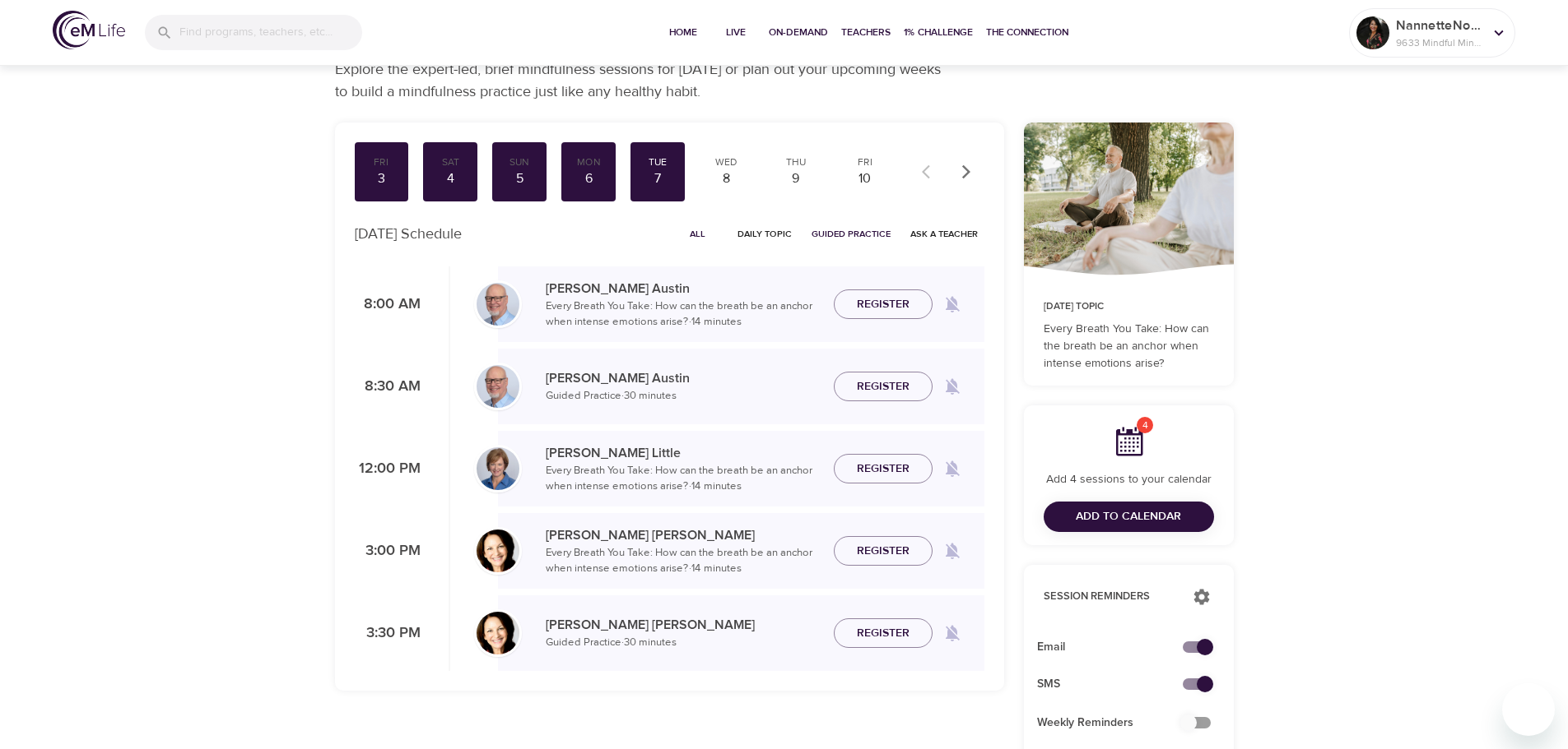
scroll to position [83, 0]
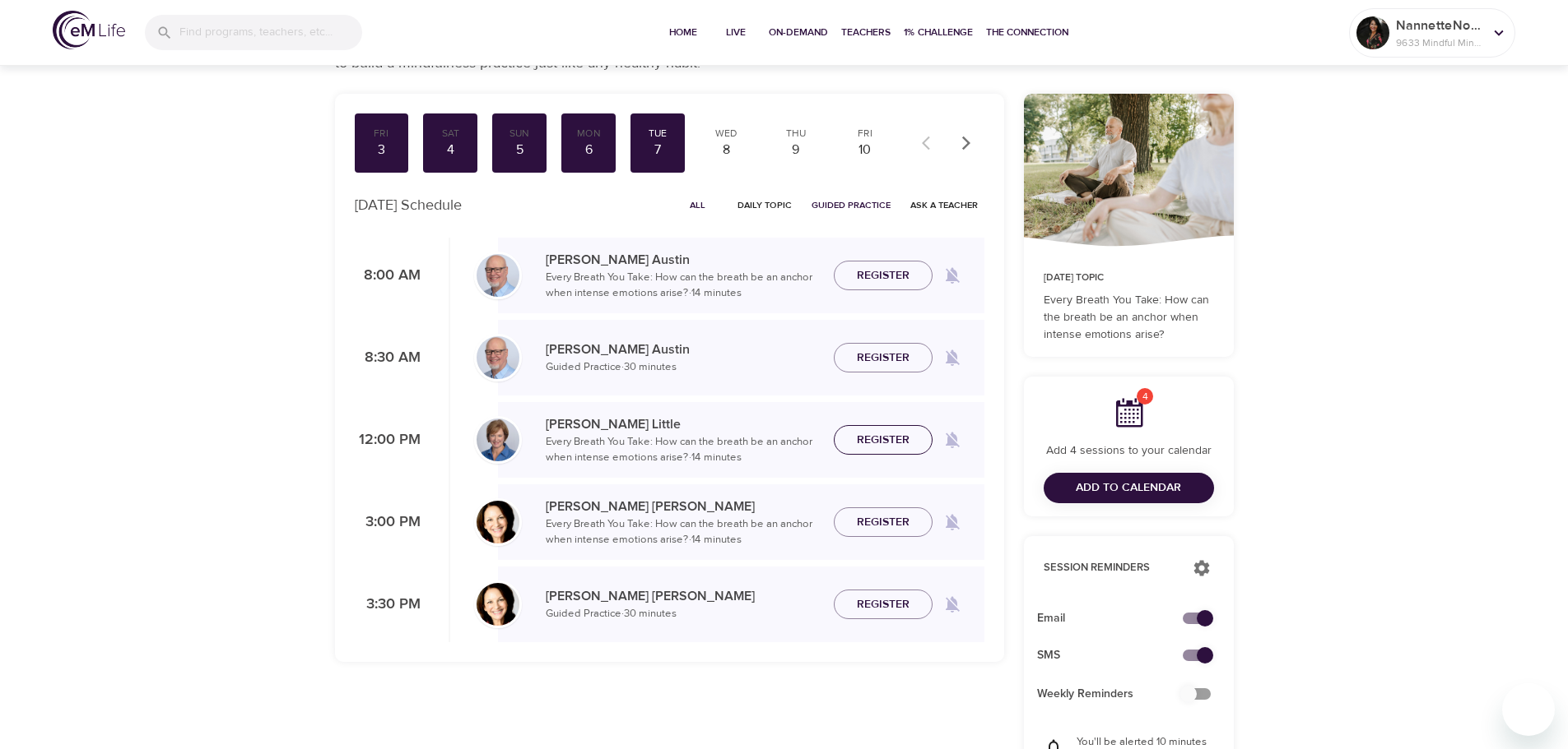
click at [882, 439] on span "Register" at bounding box center [883, 441] width 52 height 20
click at [722, 148] on div "8" at bounding box center [727, 150] width 41 height 19
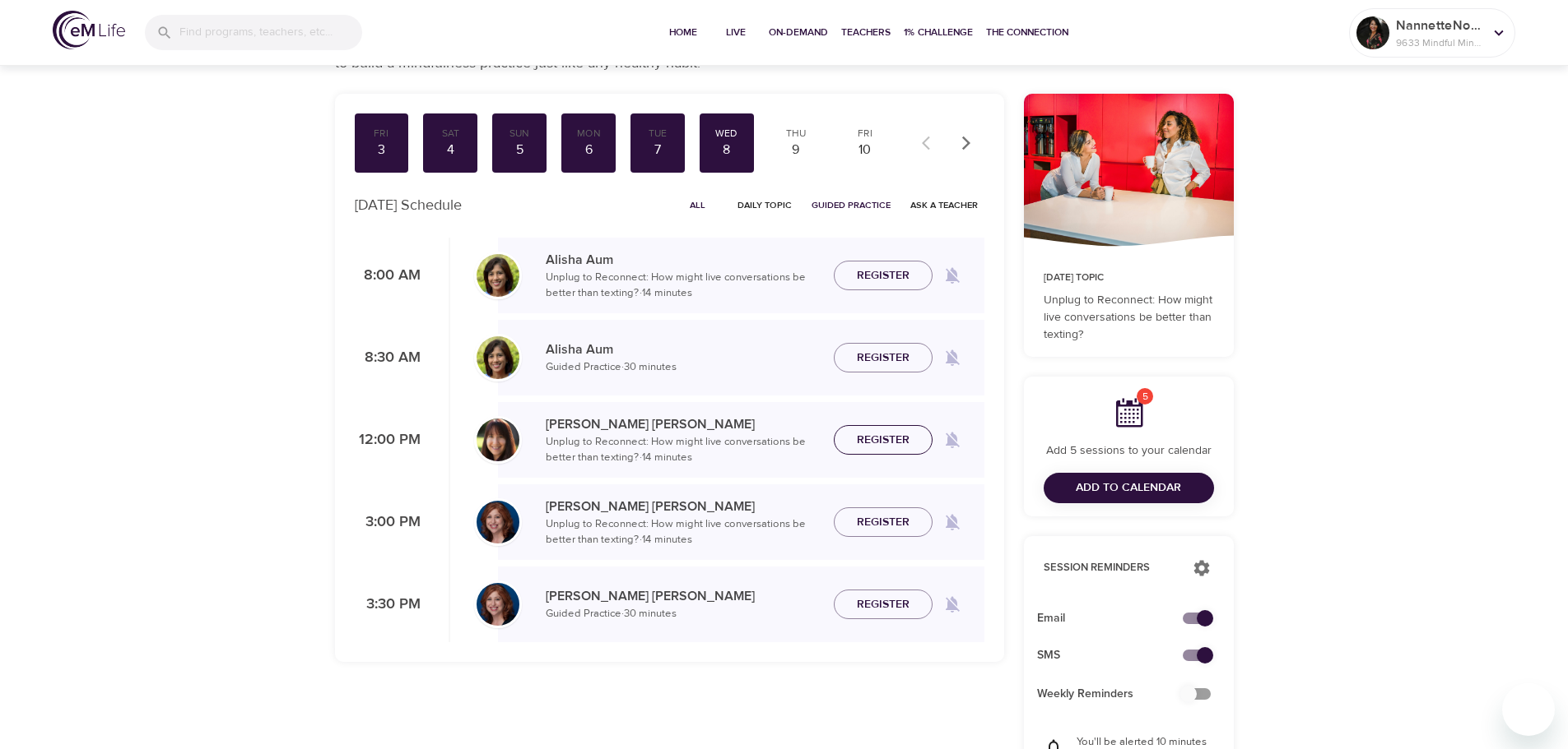
click at [915, 436] on span "Register" at bounding box center [883, 441] width 72 height 20
click at [798, 157] on div "9" at bounding box center [796, 150] width 41 height 19
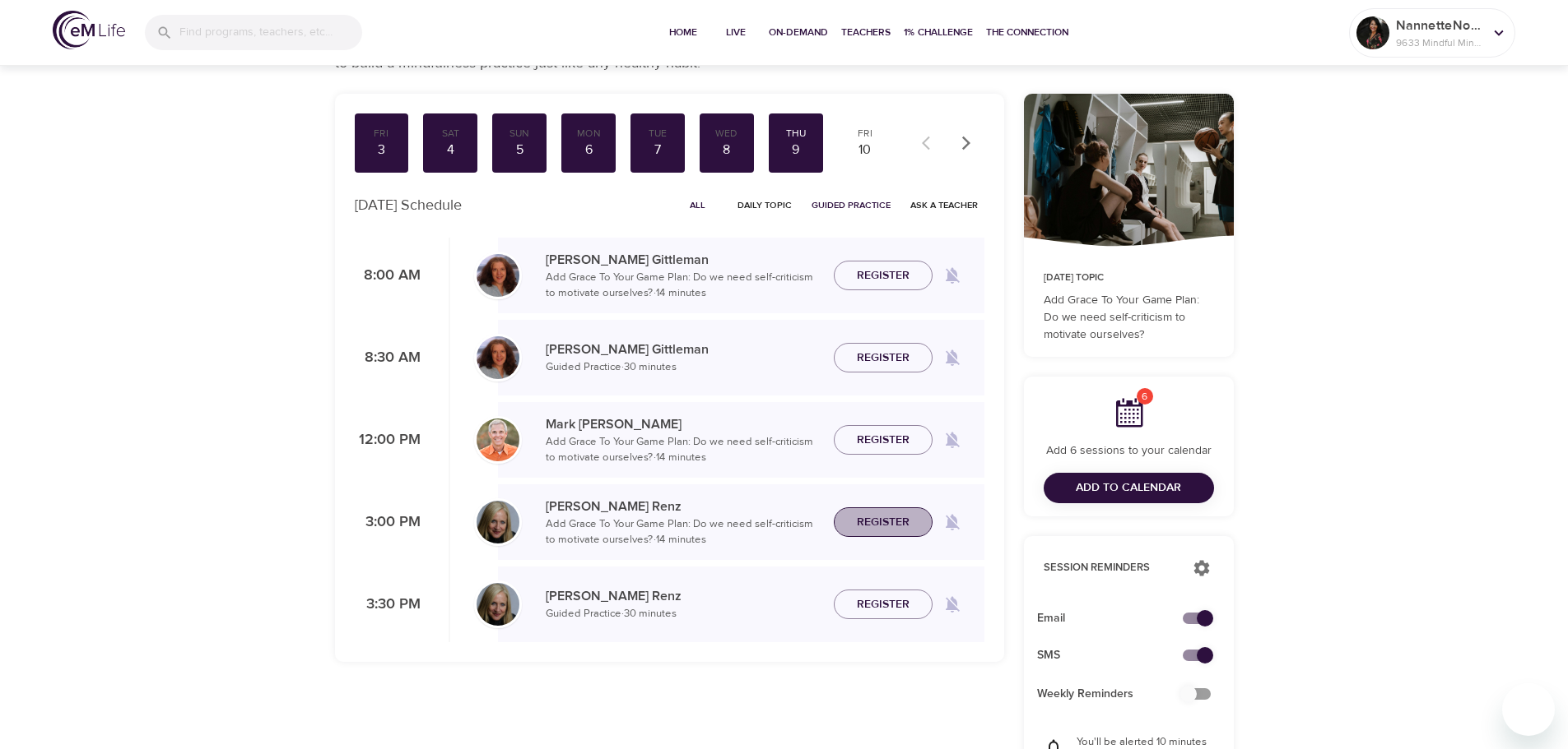
click at [882, 518] on span "Register" at bounding box center [883, 522] width 52 height 20
click at [861, 154] on div "10" at bounding box center [865, 150] width 41 height 19
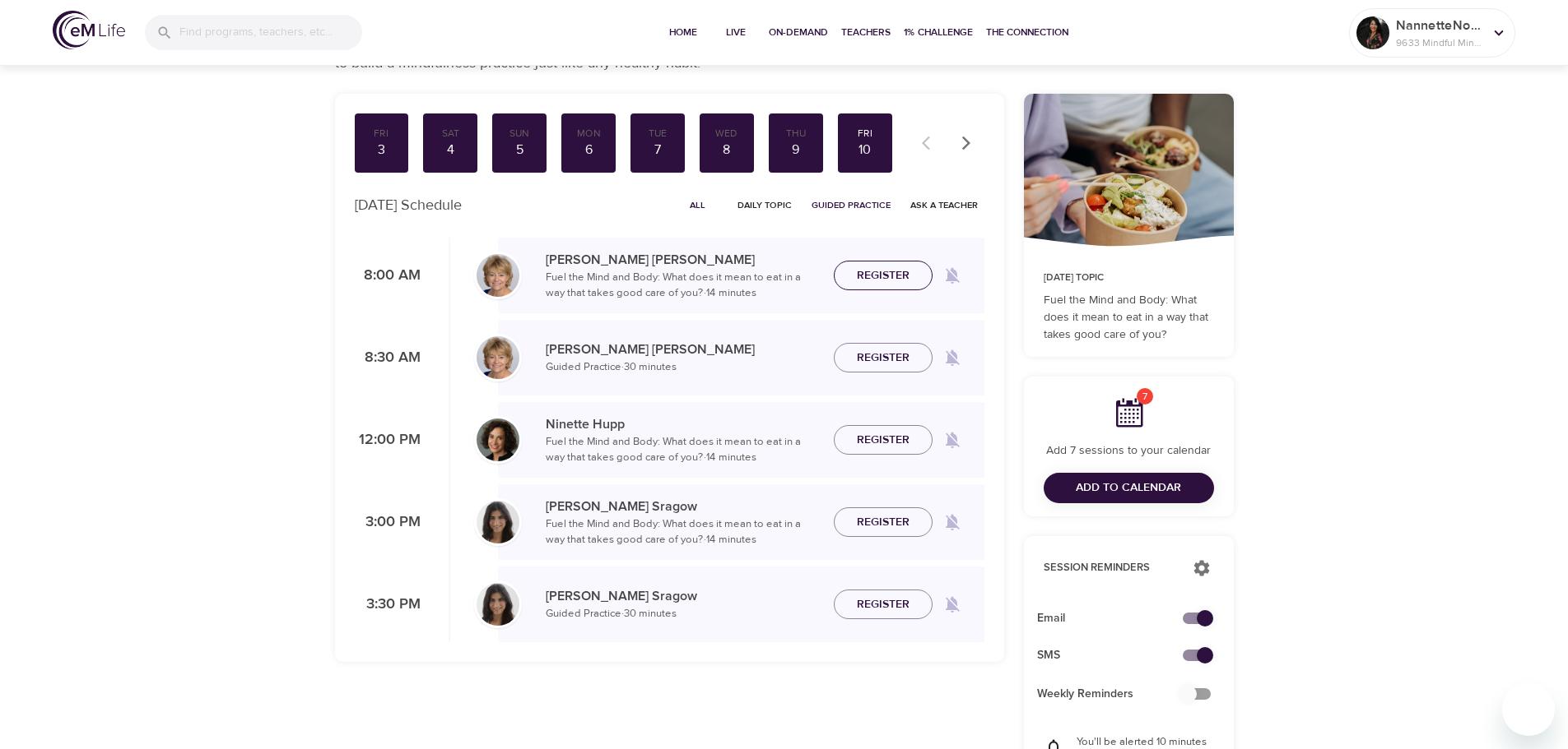
click at [899, 277] on span "Register" at bounding box center [883, 276] width 52 height 20
click at [1113, 487] on span "Add to Calendar" at bounding box center [1128, 488] width 105 height 20
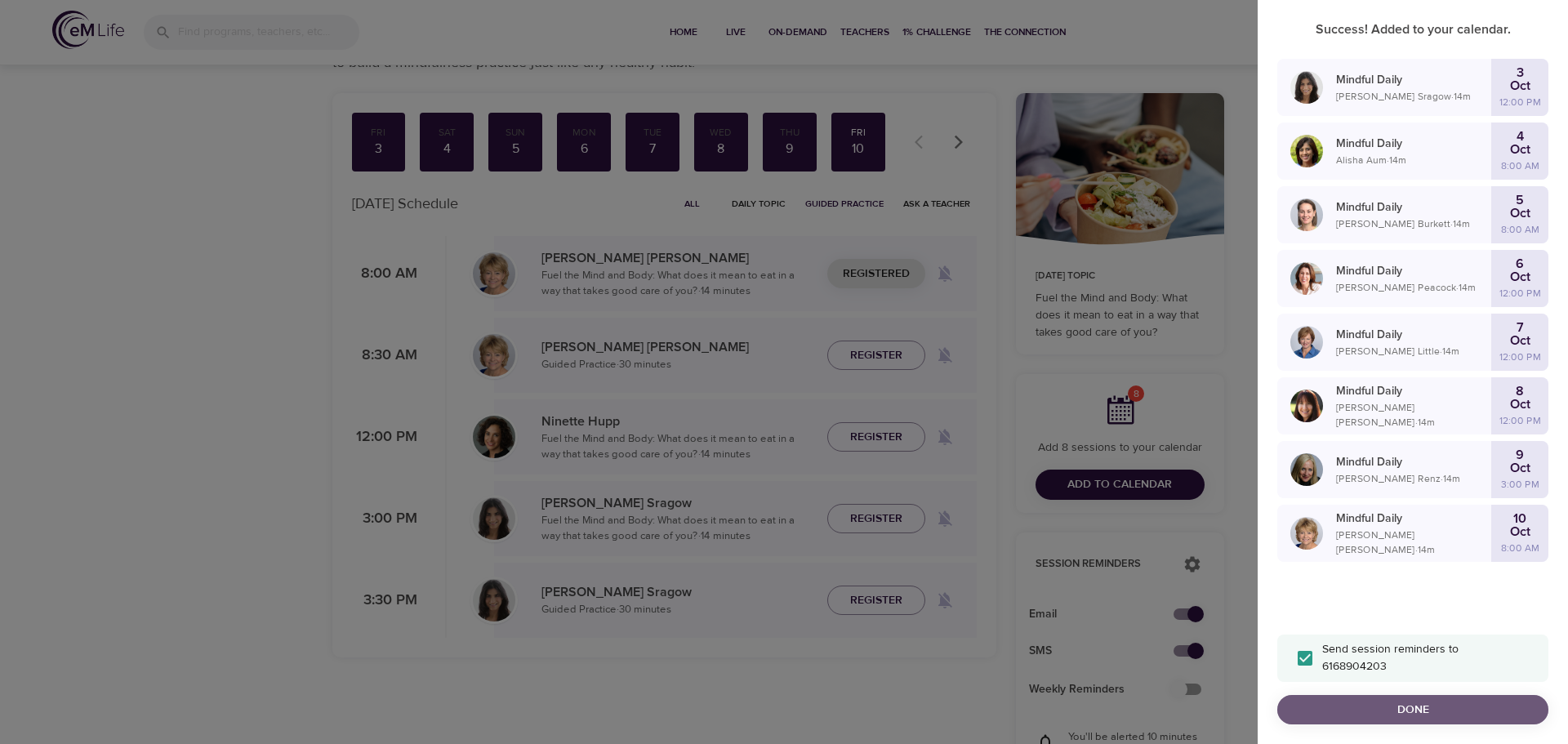
click at [1418, 709] on span "Done" at bounding box center [1412, 711] width 245 height 20
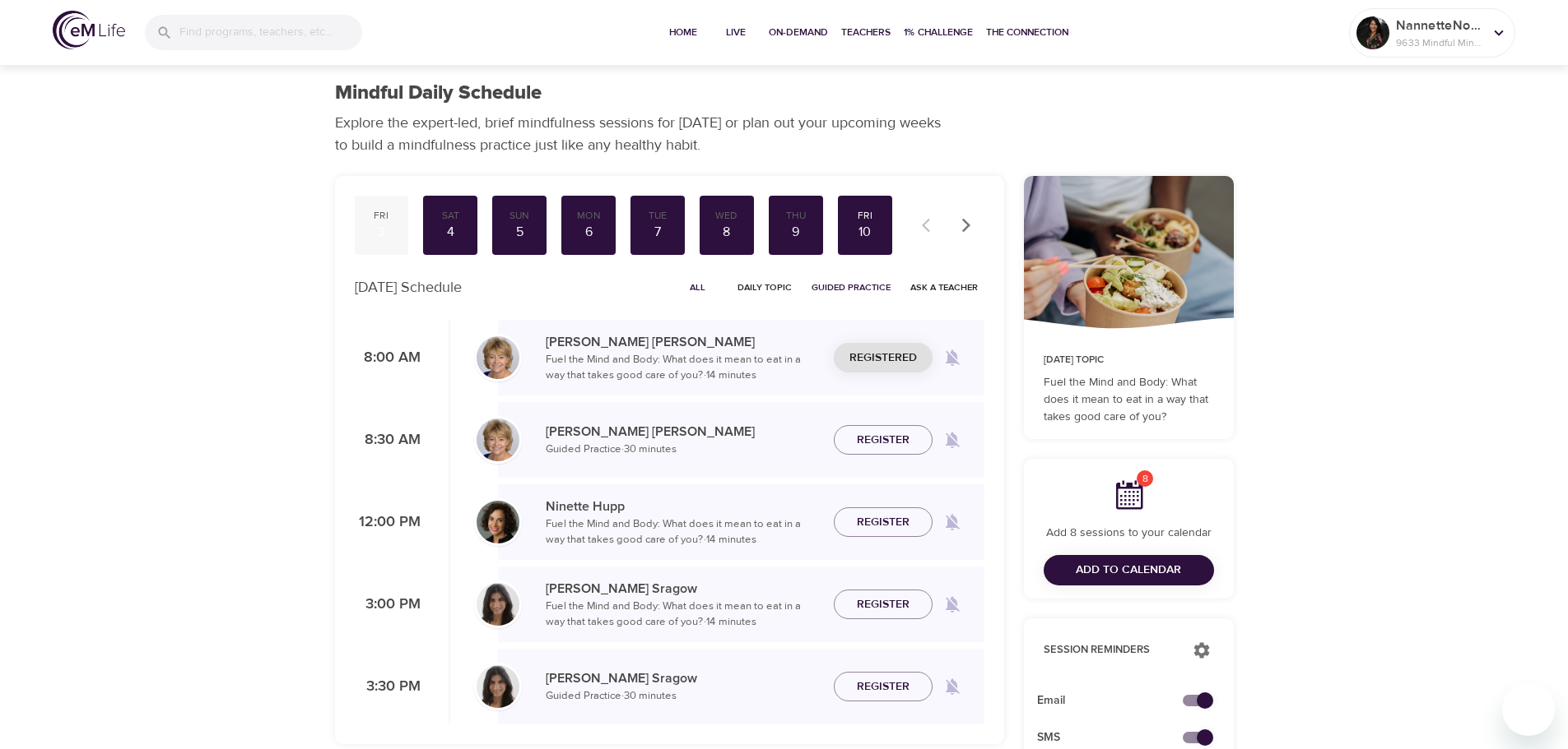
click at [383, 221] on div "Fri" at bounding box center [382, 216] width 41 height 14
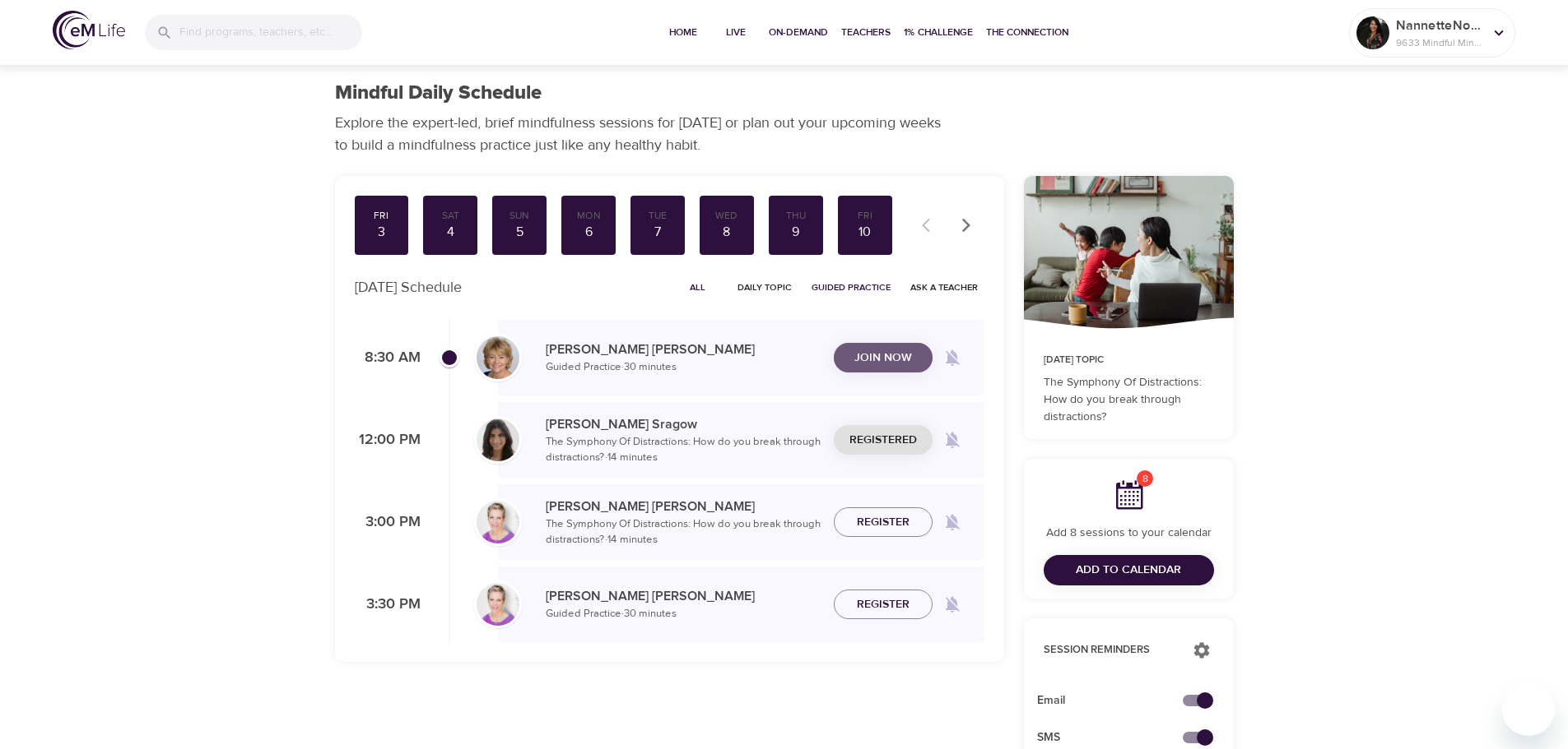
click at [880, 354] on span "Join Now" at bounding box center [883, 358] width 57 height 20
